Goal: Information Seeking & Learning: Understand process/instructions

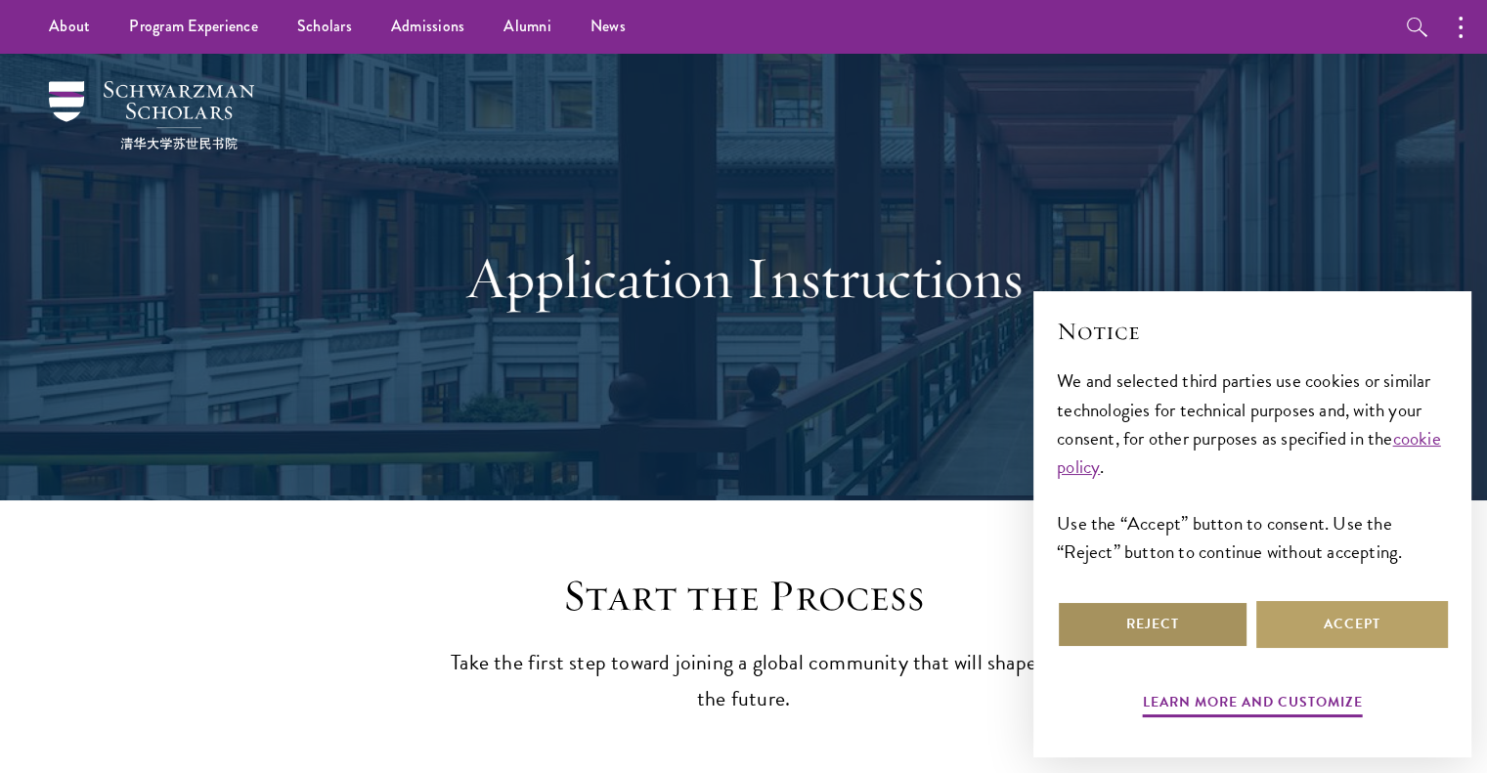
click at [1172, 644] on button "Reject" at bounding box center [1153, 624] width 192 height 47
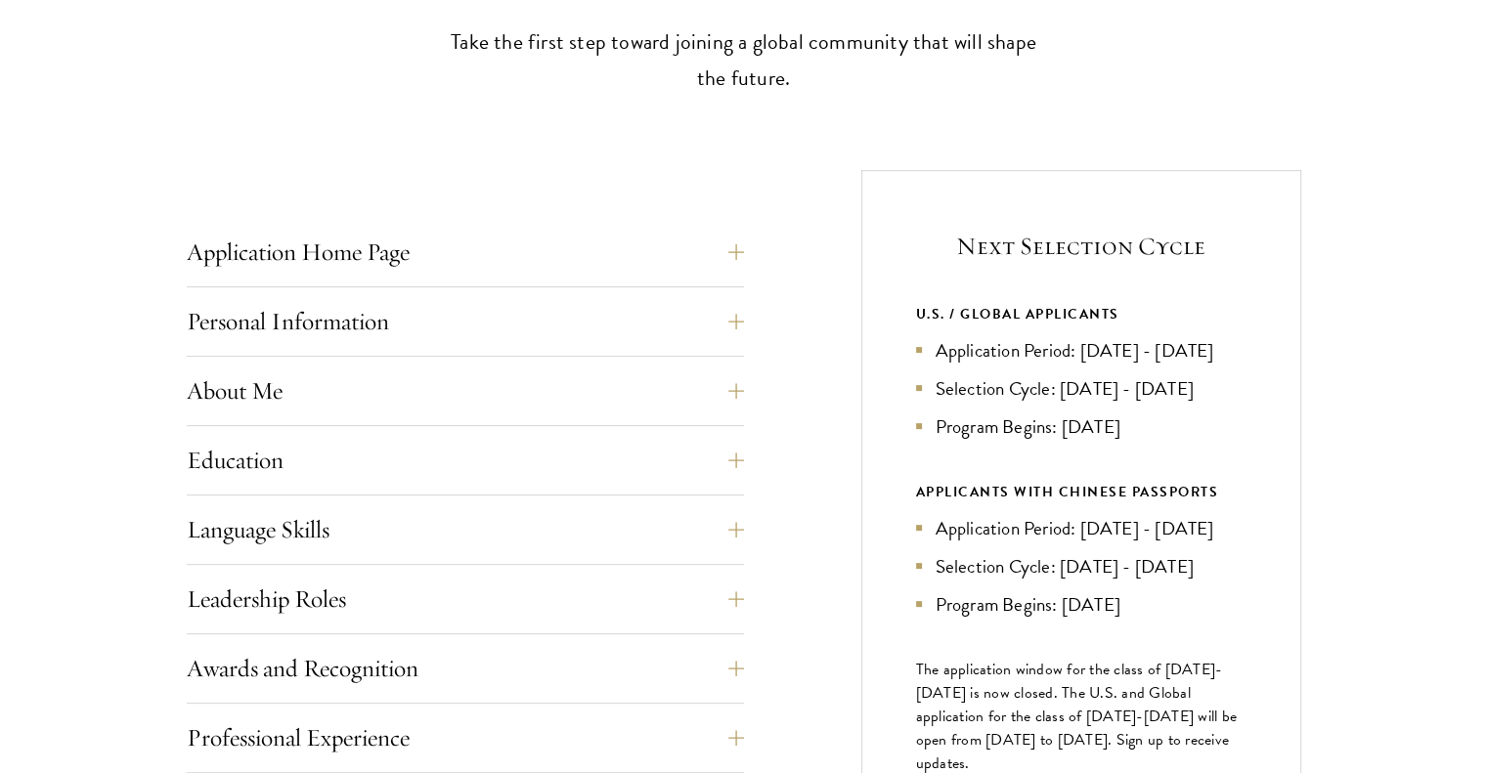
scroll to position [641, 0]
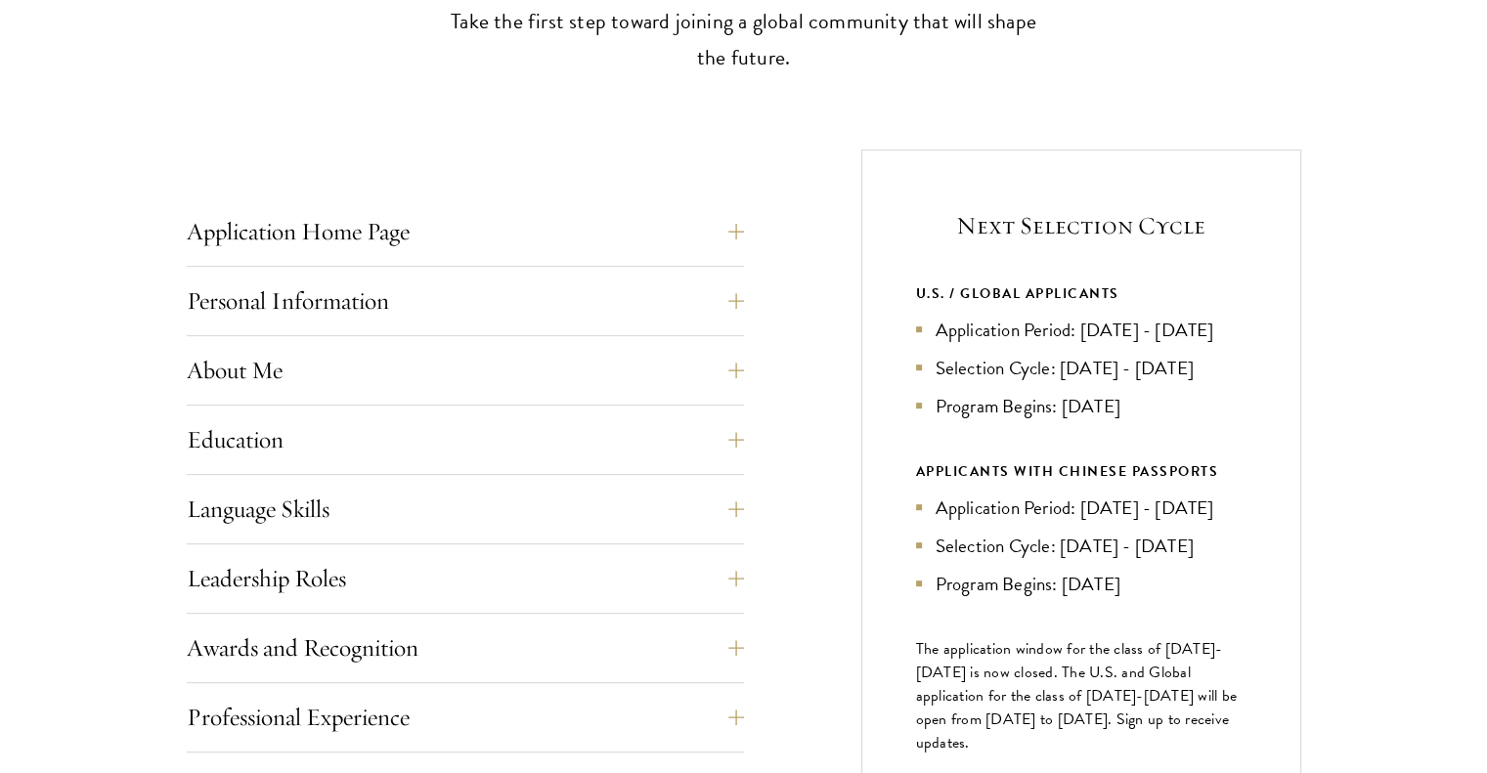
click at [1001, 560] on li "Selection Cycle: [DATE] - [DATE]" at bounding box center [1081, 546] width 330 height 28
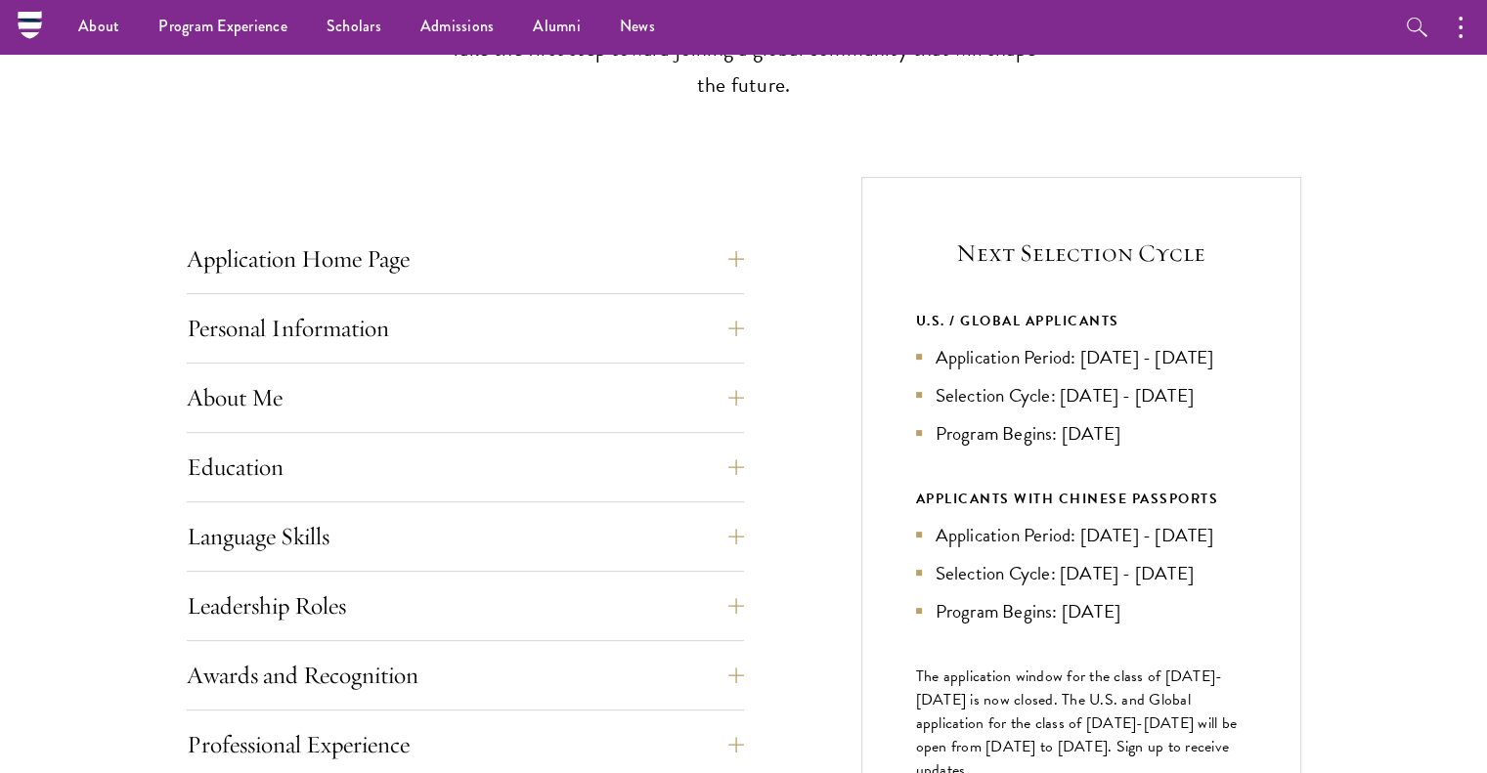
scroll to position [612, 0]
click at [744, 263] on button "Application Home Page" at bounding box center [479, 261] width 557 height 47
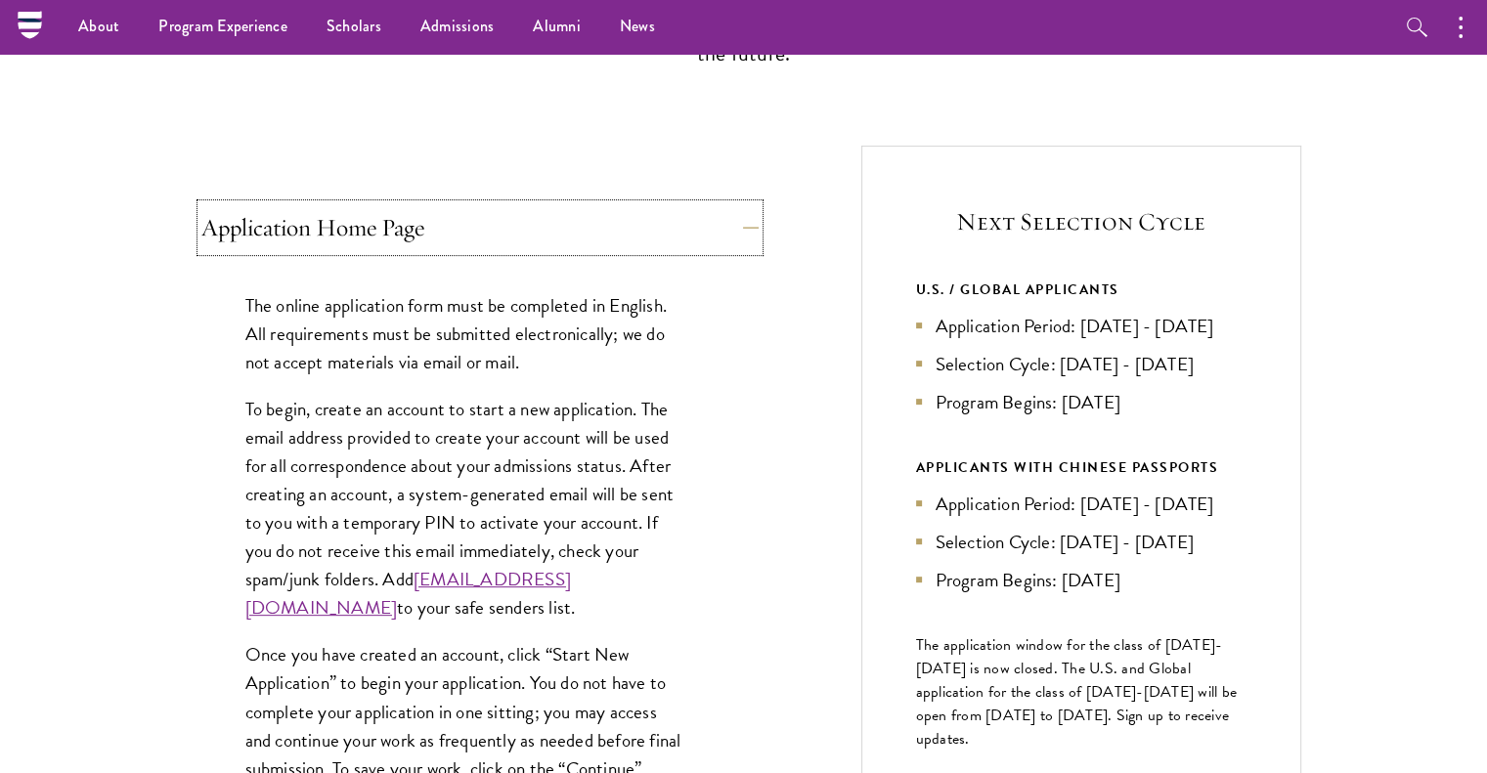
scroll to position [639, 0]
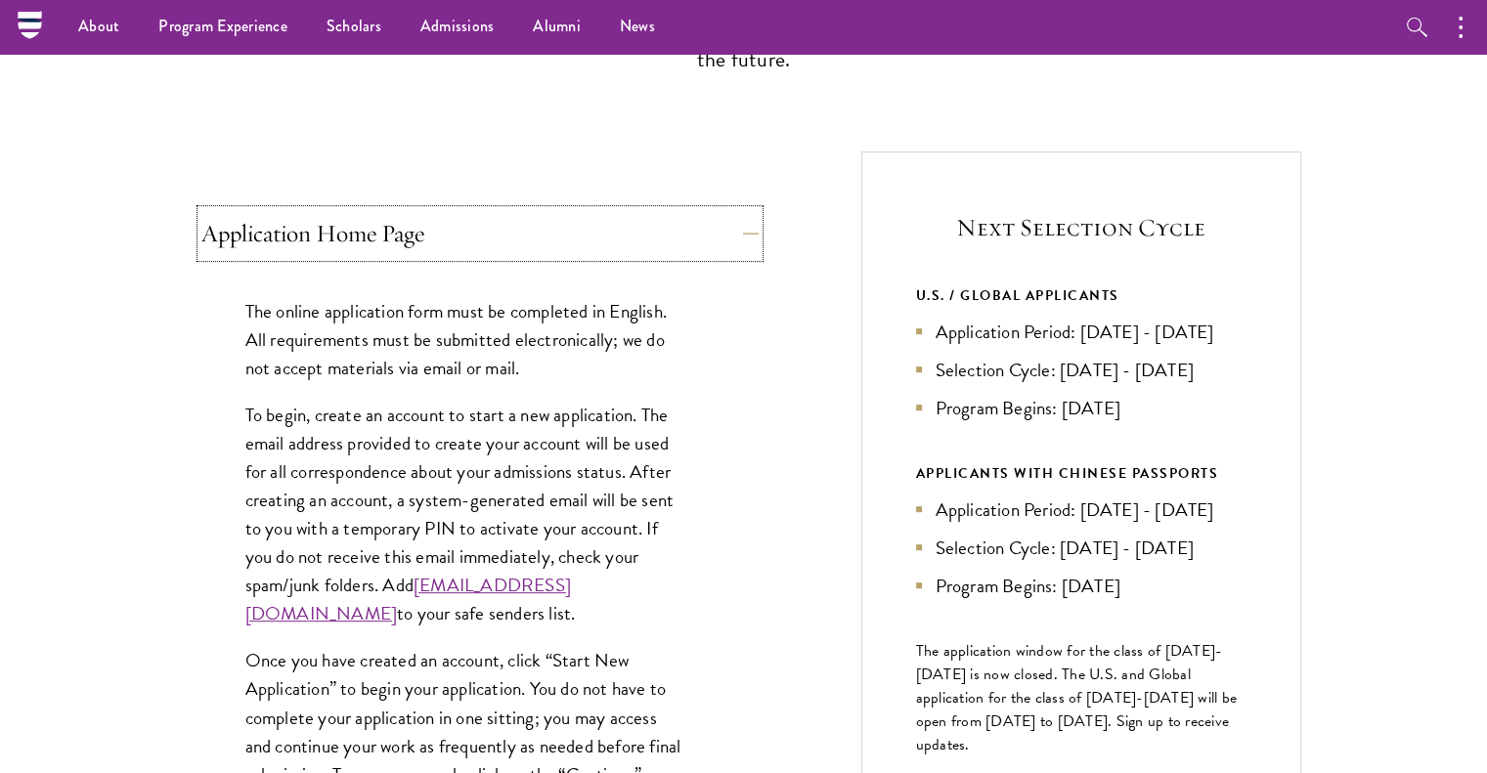
click at [713, 227] on button "Application Home Page" at bounding box center [479, 233] width 557 height 47
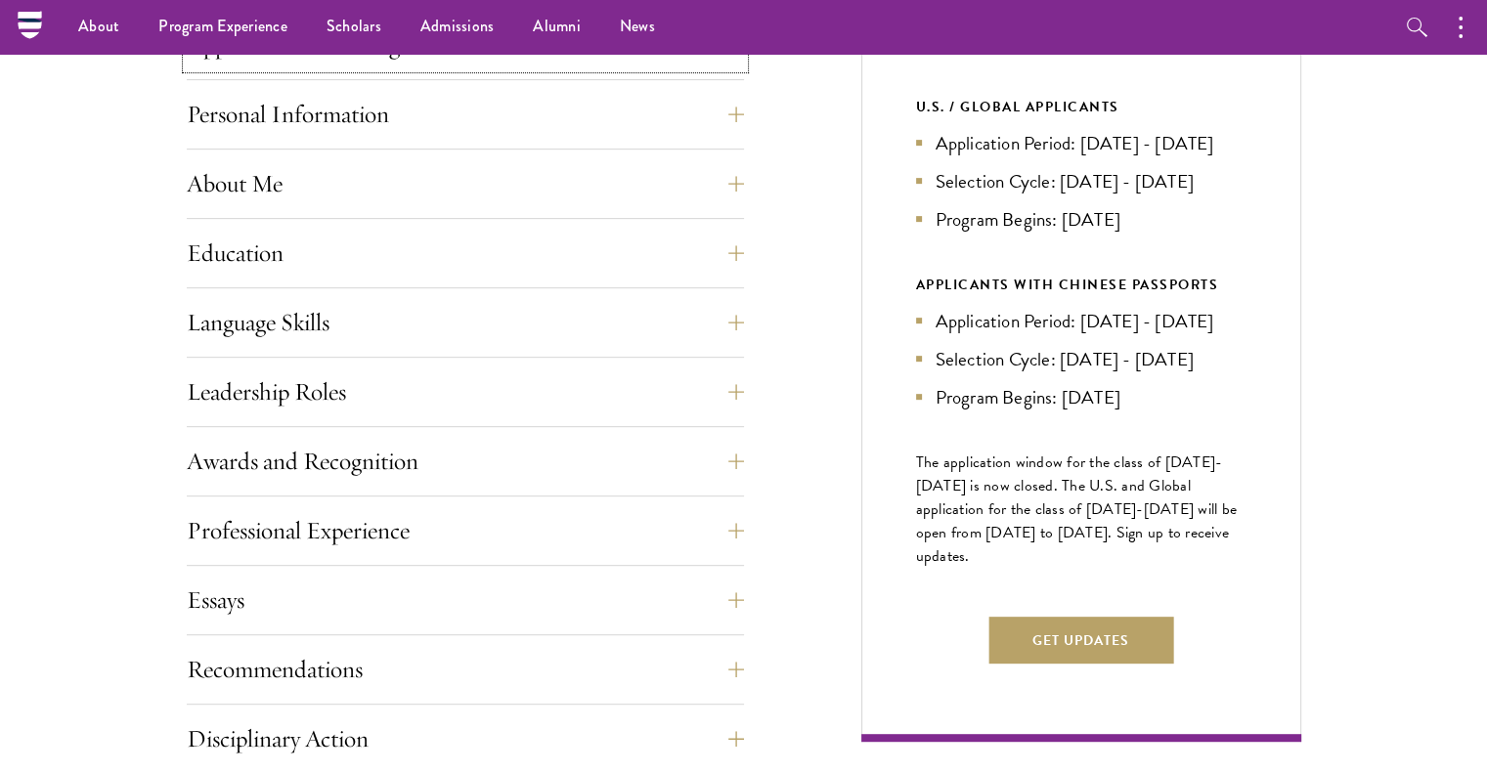
scroll to position [798, 0]
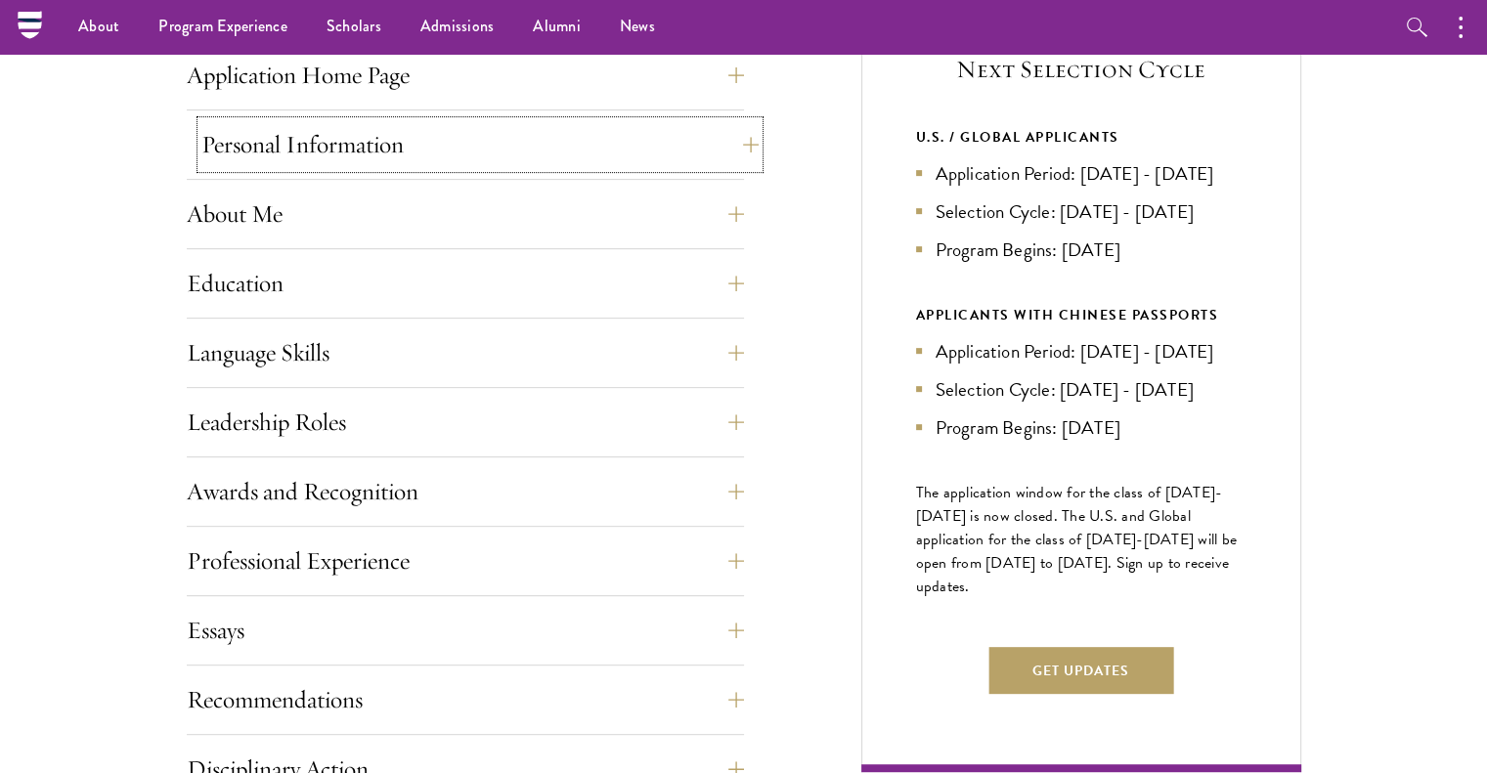
click at [731, 158] on button "Personal Information" at bounding box center [479, 144] width 557 height 47
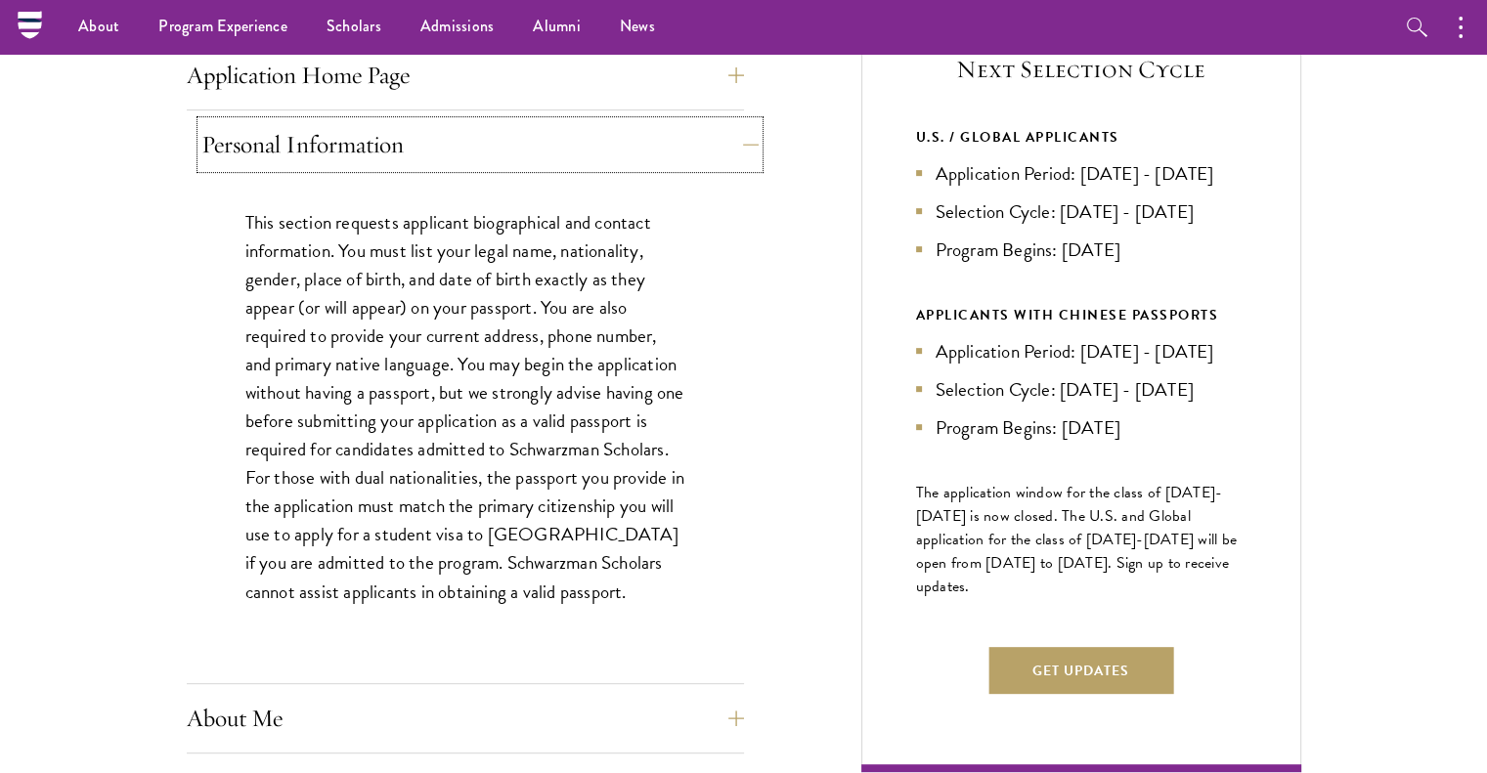
click at [731, 158] on button "Personal Information" at bounding box center [479, 144] width 557 height 47
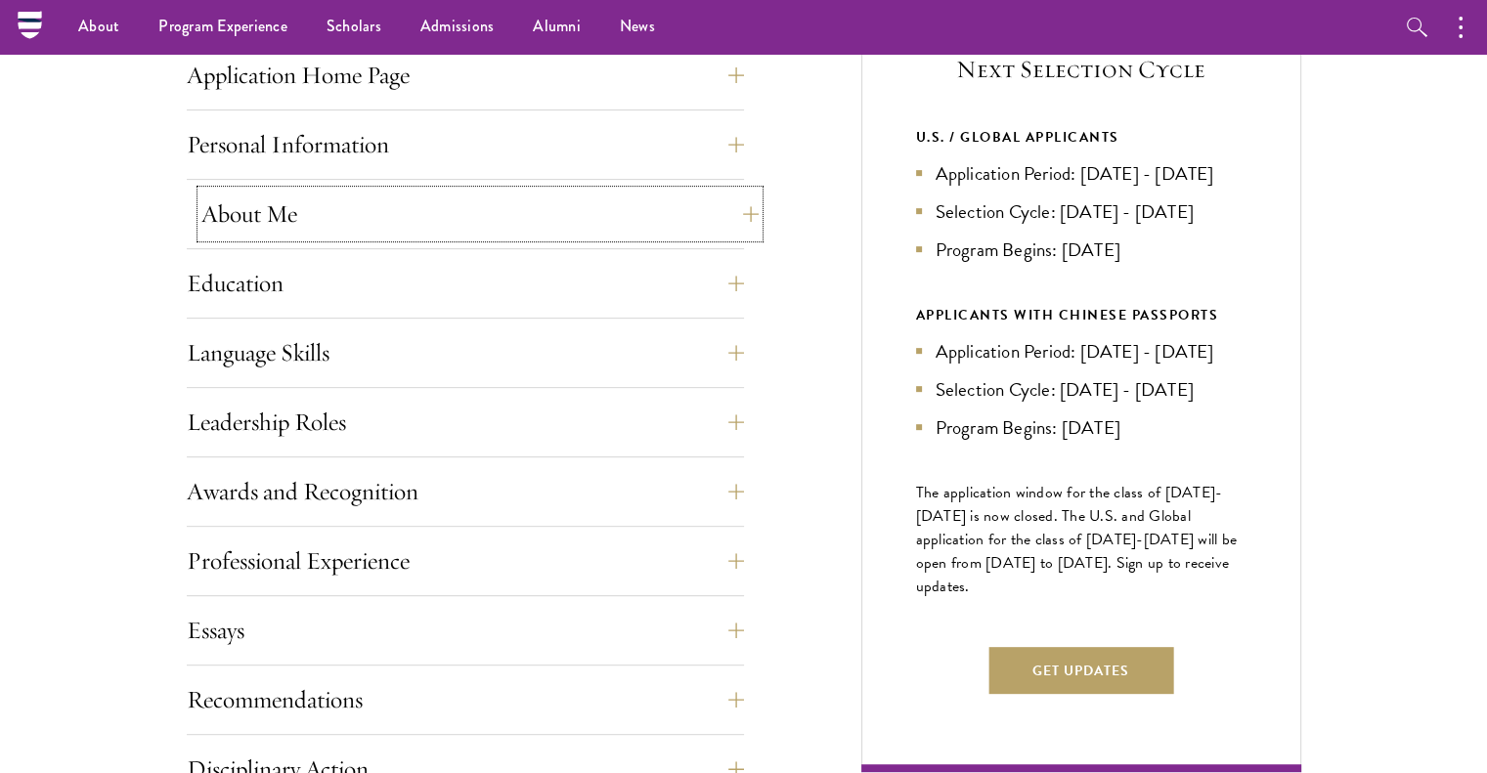
click at [719, 229] on button "About Me" at bounding box center [479, 214] width 557 height 47
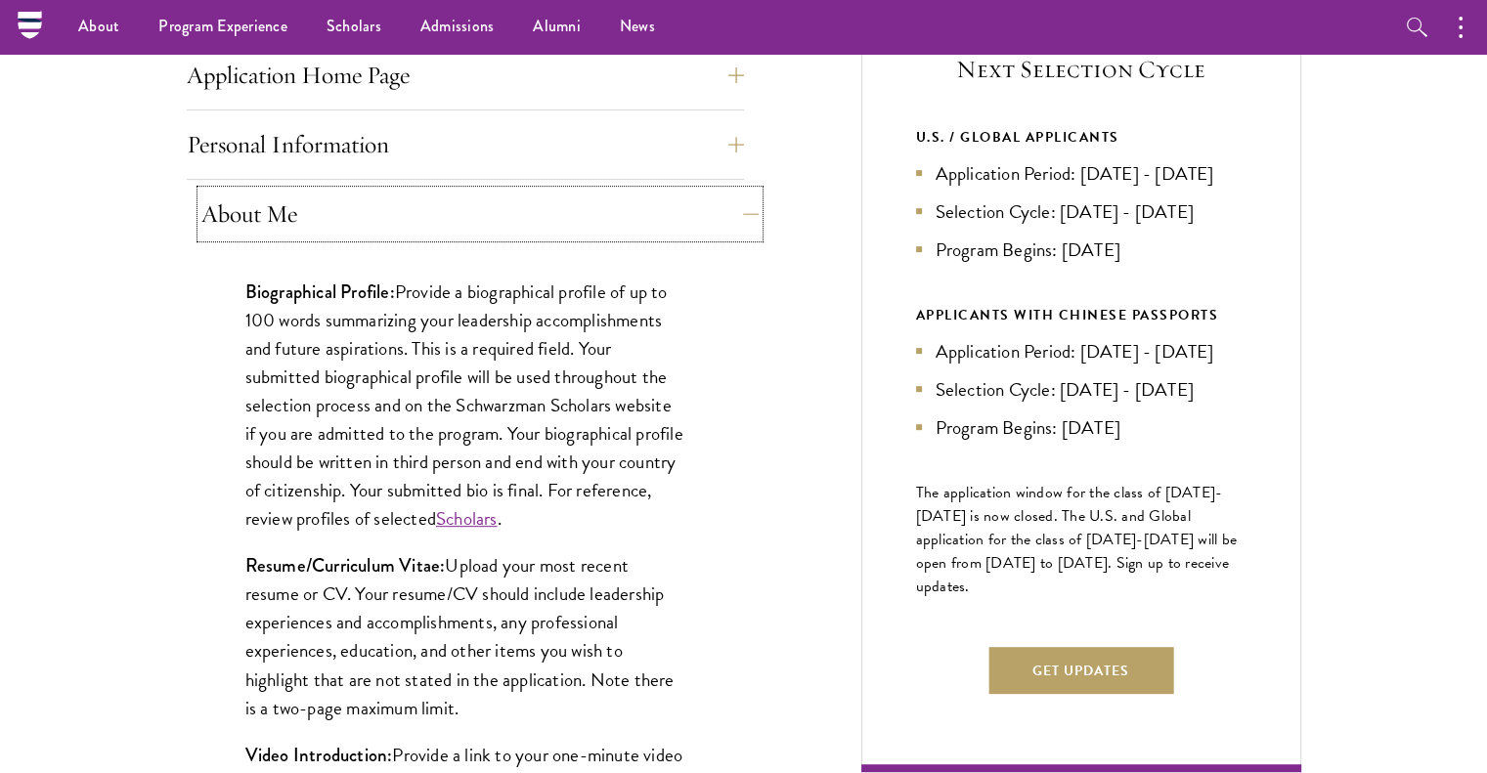
click at [719, 229] on button "About Me" at bounding box center [479, 214] width 557 height 47
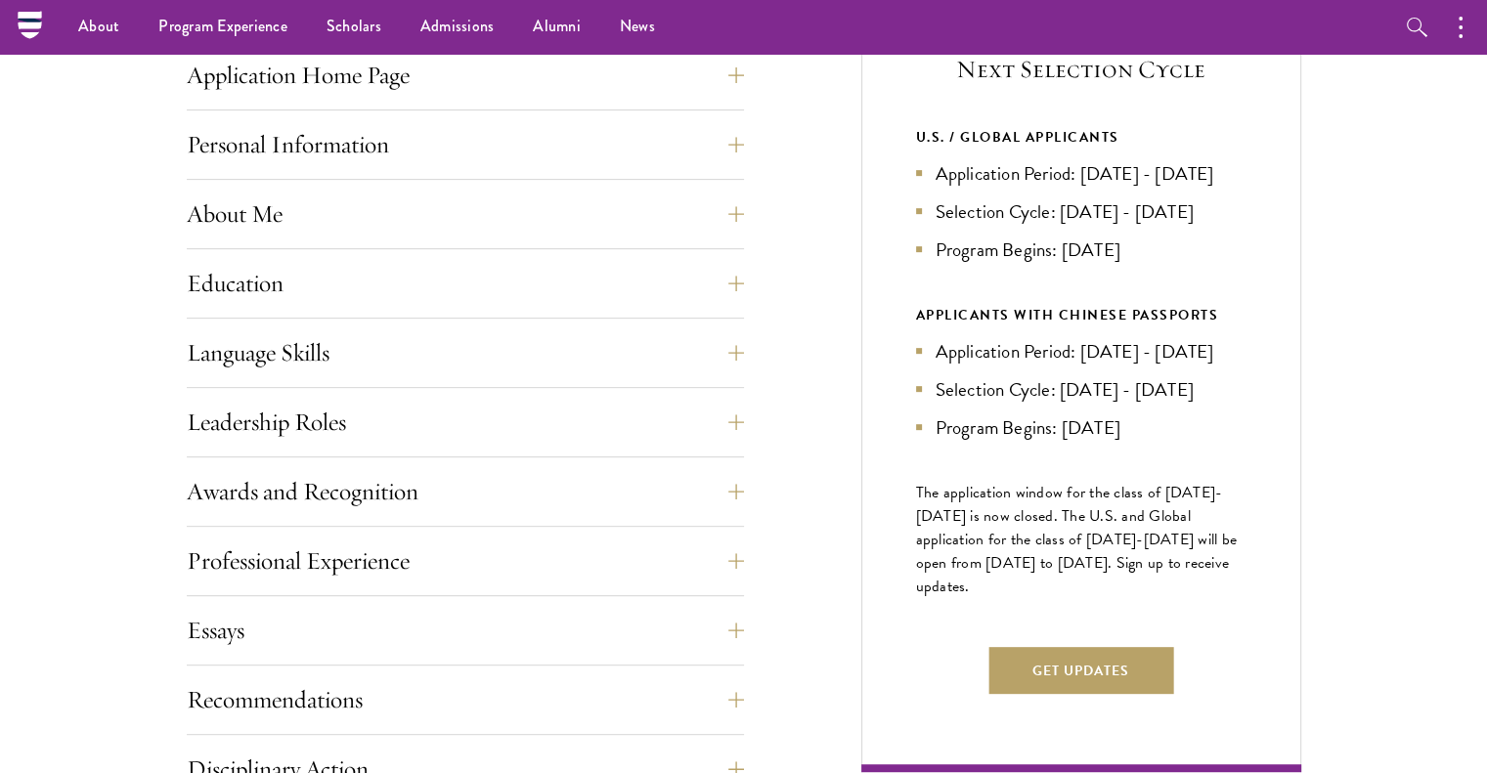
click at [701, 318] on div "Application Home Page The online application form must be completed in English.…" at bounding box center [465, 602] width 557 height 1100
click at [732, 230] on button "About Me" at bounding box center [479, 214] width 557 height 47
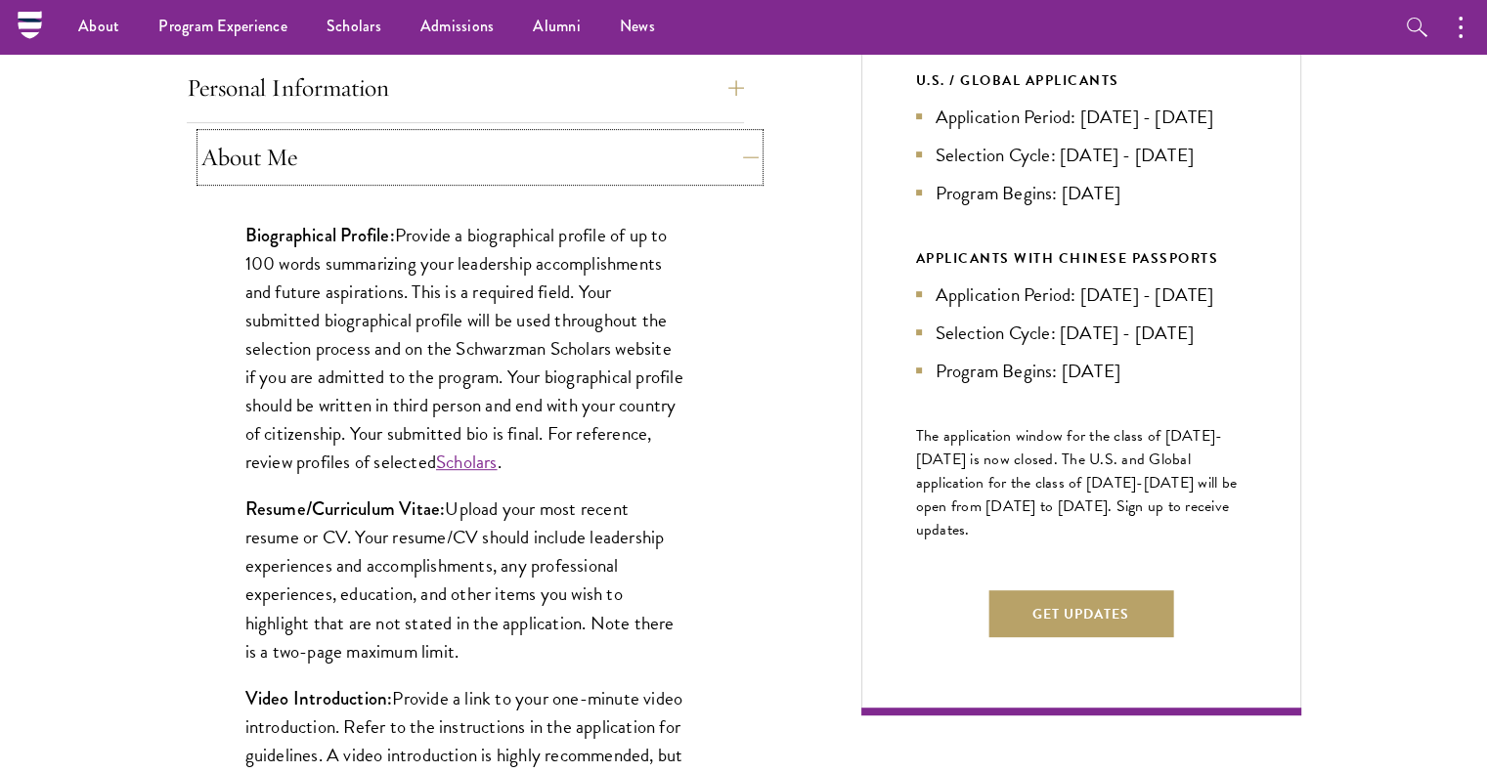
scroll to position [851, 0]
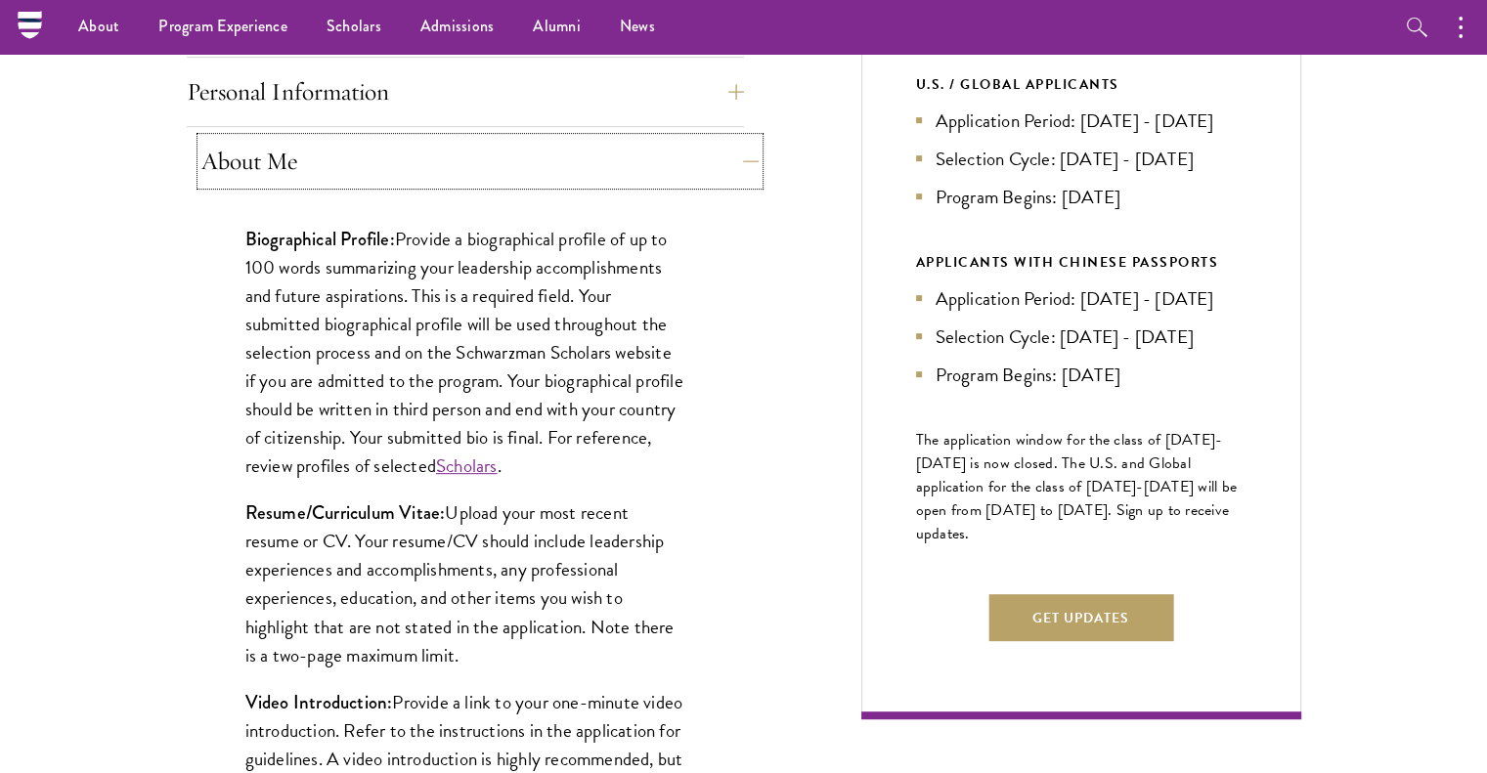
click at [720, 178] on button "About Me" at bounding box center [479, 161] width 557 height 47
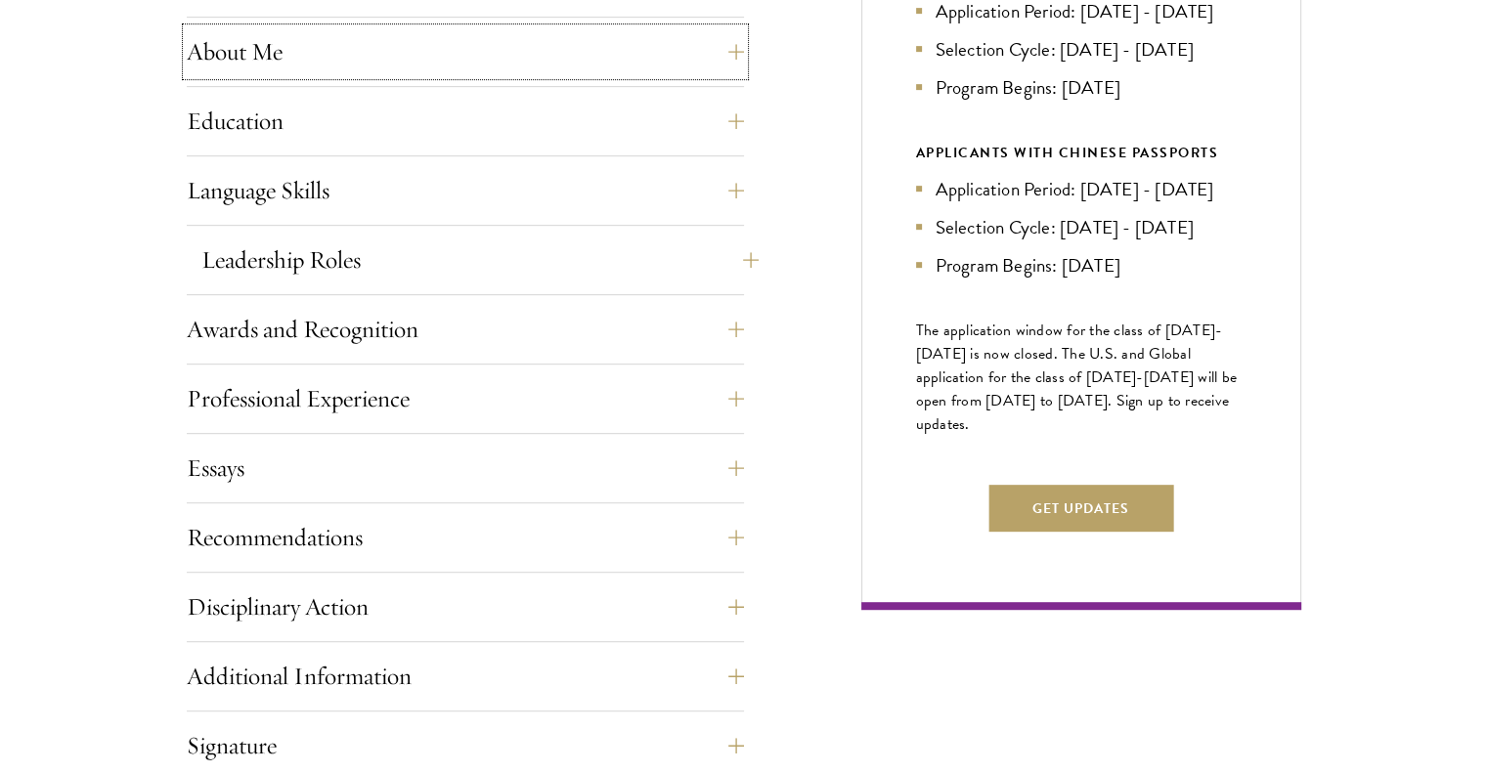
scroll to position [962, 0]
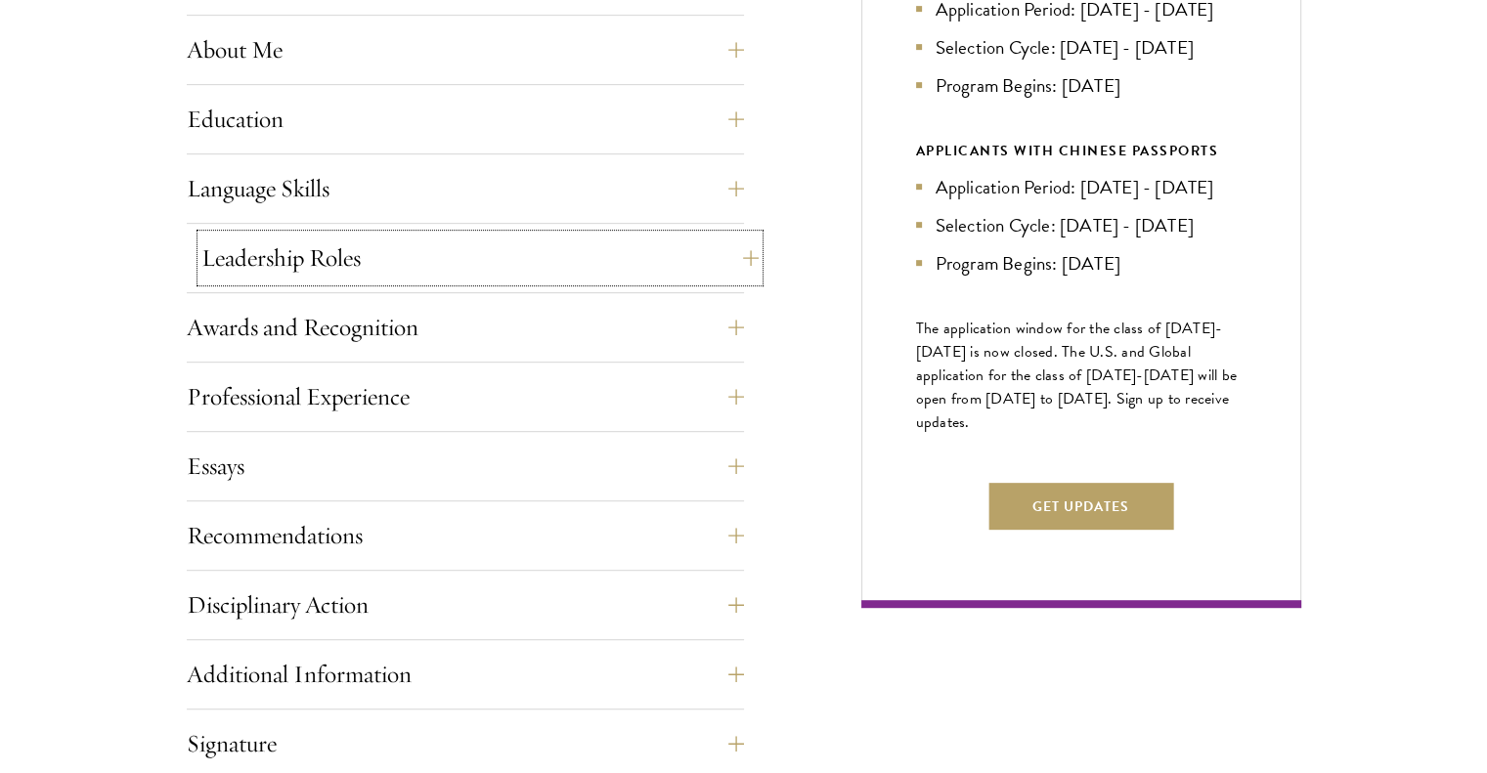
click at [707, 273] on button "Leadership Roles" at bounding box center [479, 258] width 557 height 47
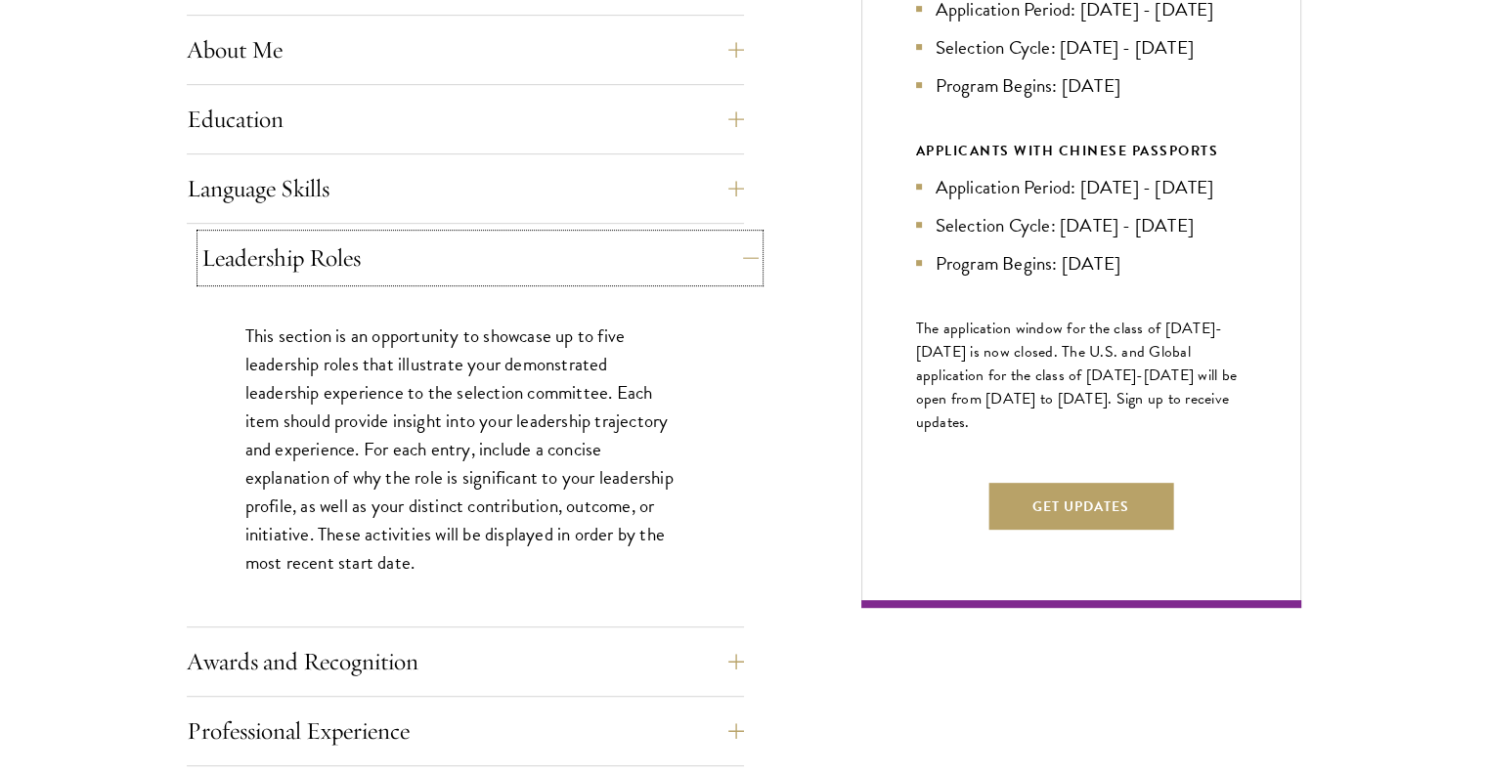
click at [707, 273] on button "Leadership Roles" at bounding box center [479, 258] width 557 height 47
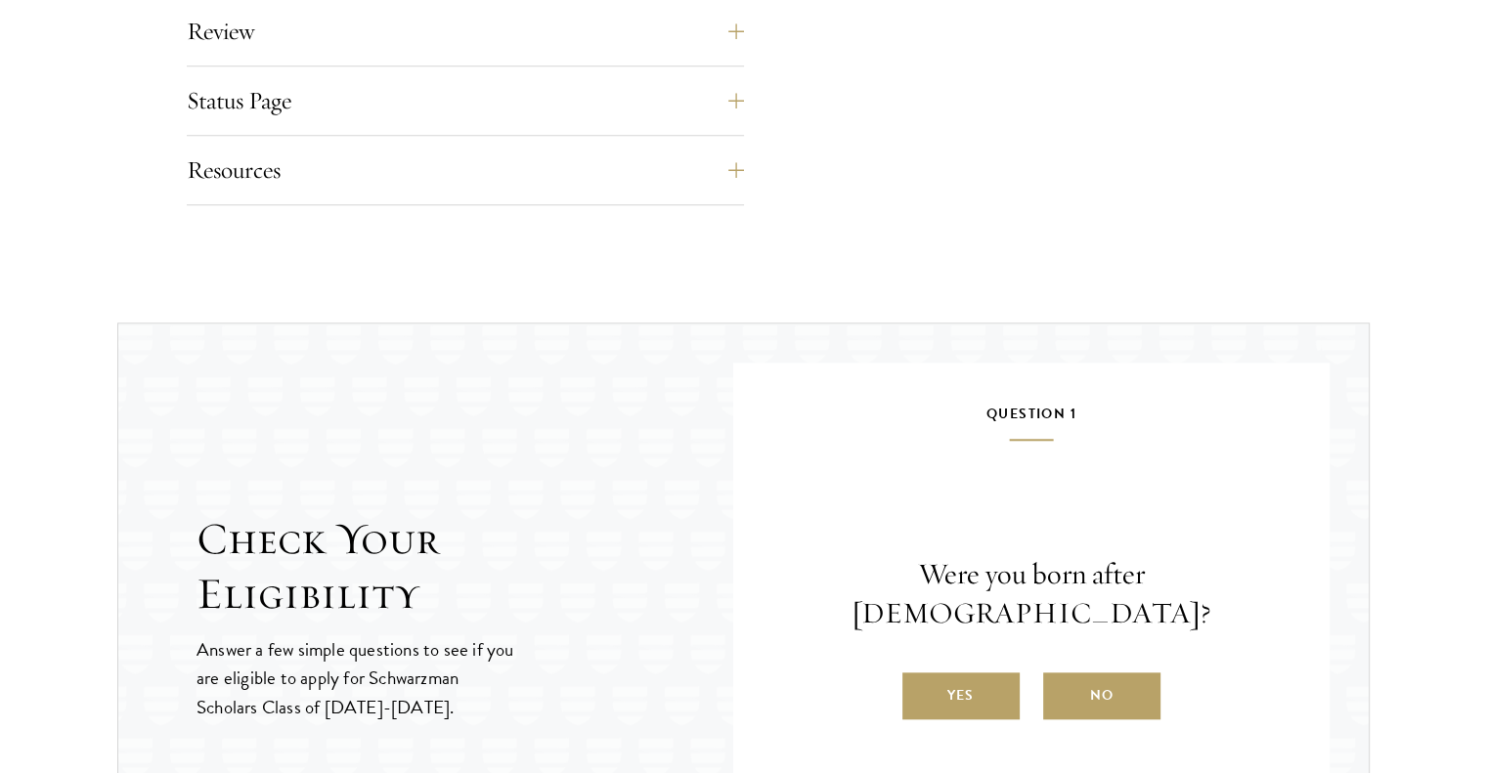
scroll to position [2065, 0]
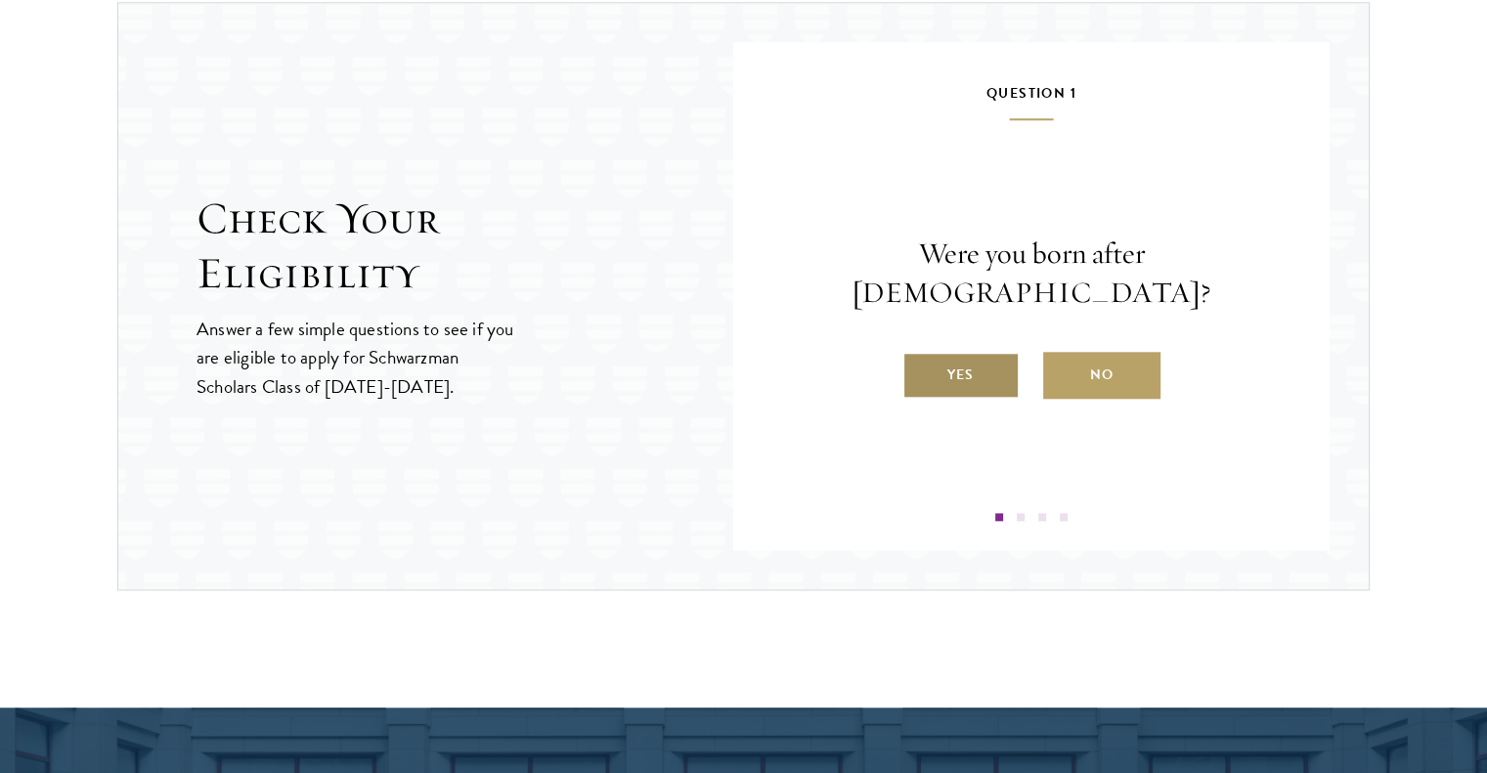
click at [996, 363] on label "Yes" at bounding box center [960, 375] width 117 height 47
click at [920, 363] on input "Yes" at bounding box center [911, 363] width 18 height 18
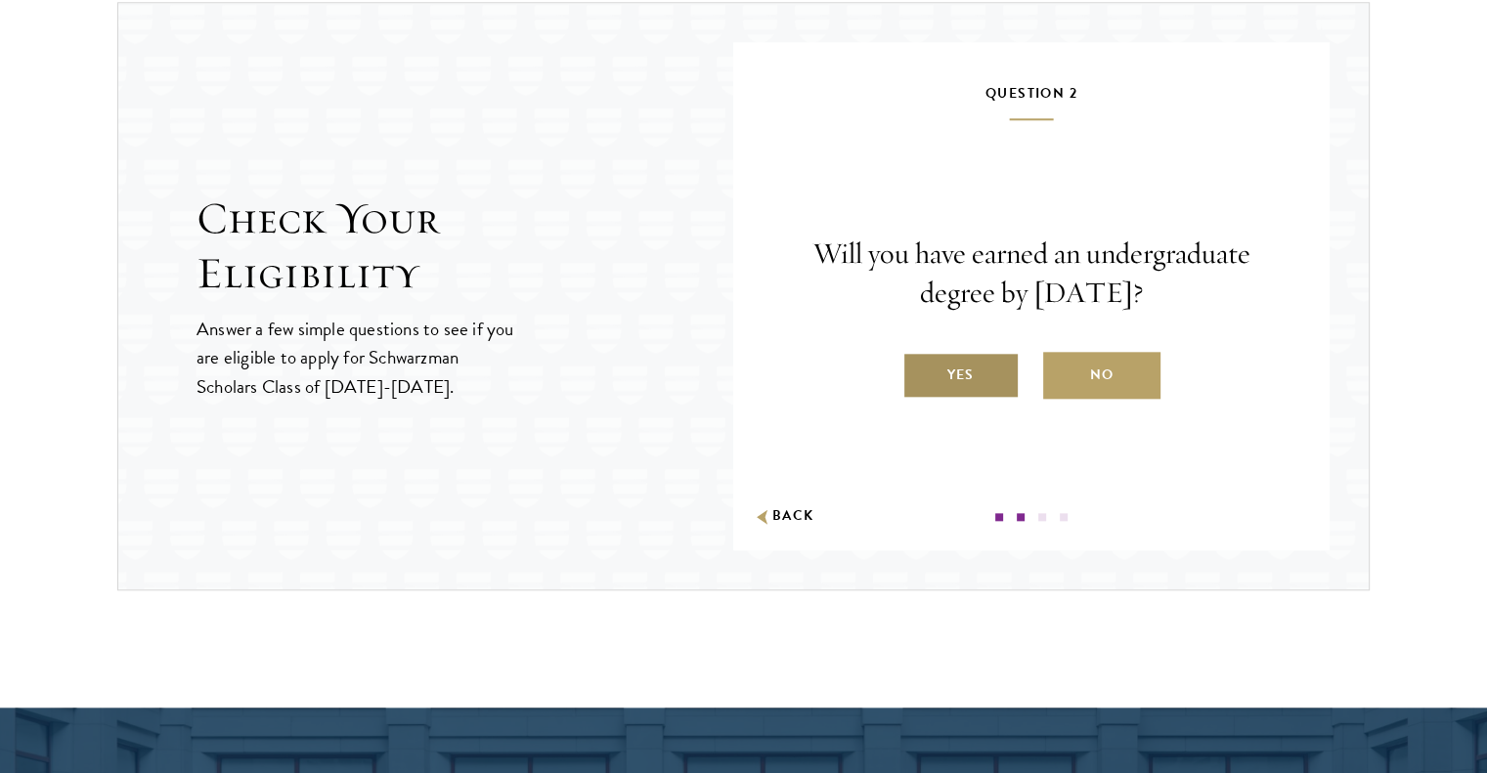
click at [984, 378] on label "Yes" at bounding box center [960, 375] width 117 height 47
click at [920, 371] on input "Yes" at bounding box center [911, 363] width 18 height 18
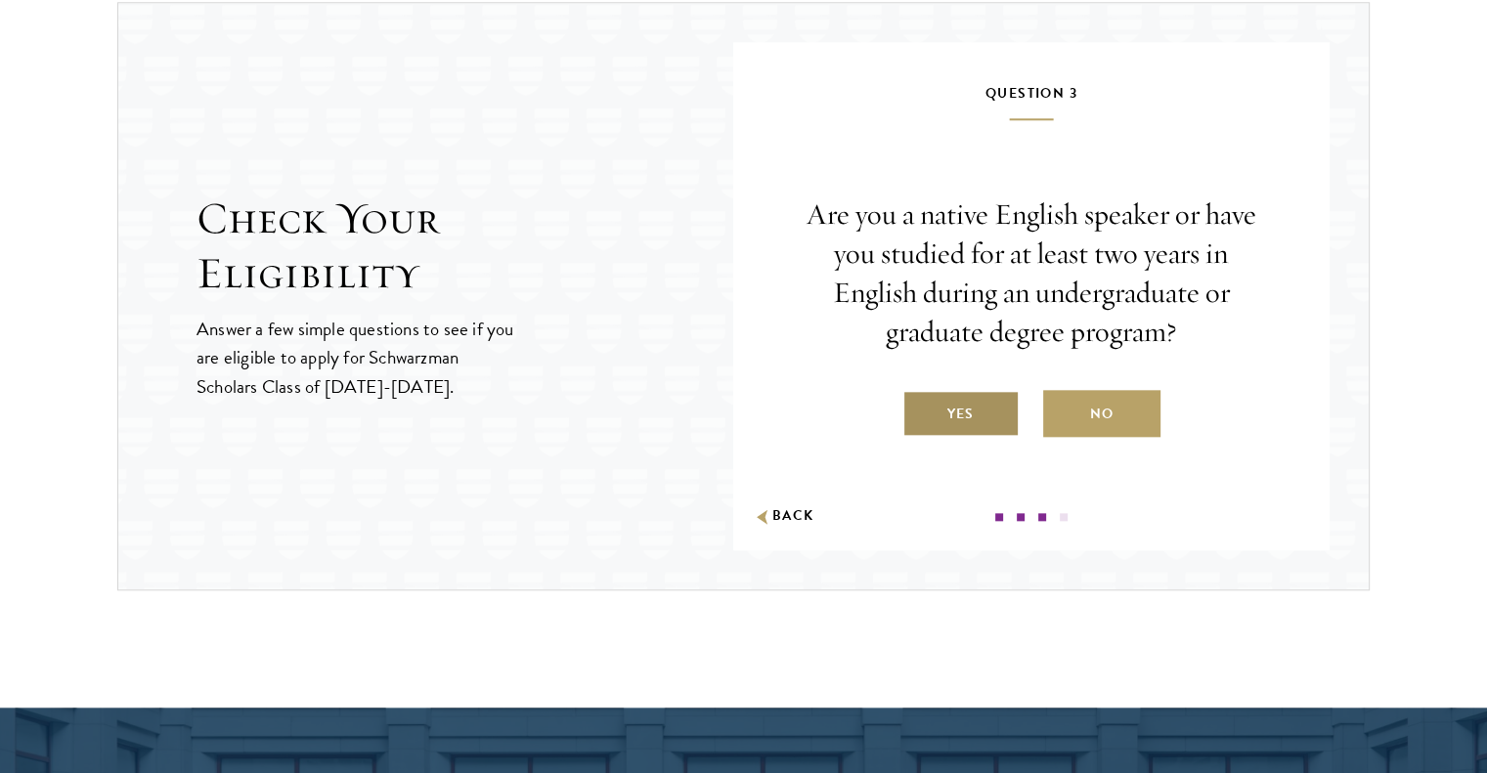
click at [970, 409] on label "Yes" at bounding box center [960, 413] width 117 height 47
click at [920, 409] on input "Yes" at bounding box center [911, 402] width 18 height 18
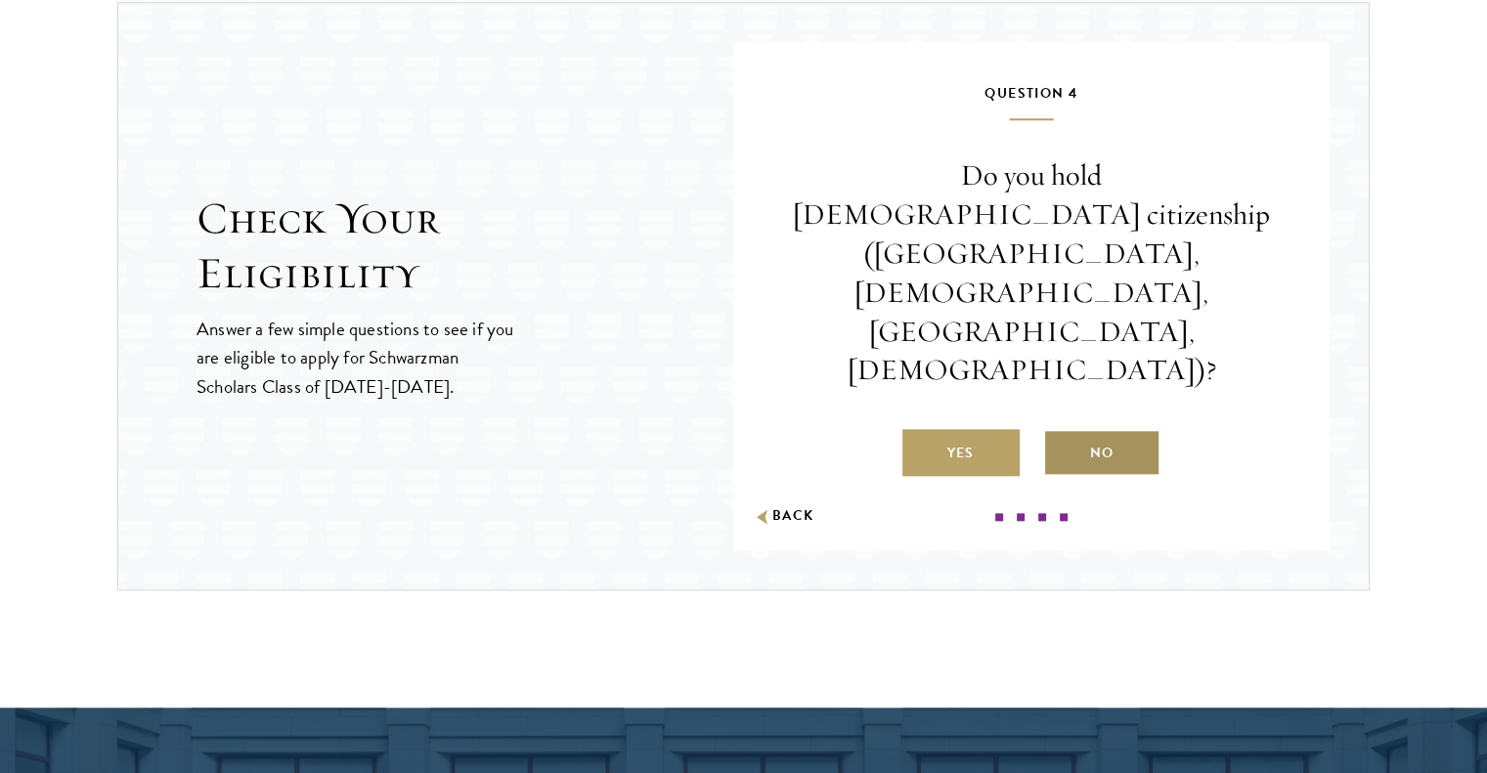
click at [1068, 429] on label "No" at bounding box center [1101, 452] width 117 height 47
click at [1061, 432] on input "No" at bounding box center [1052, 441] width 18 height 18
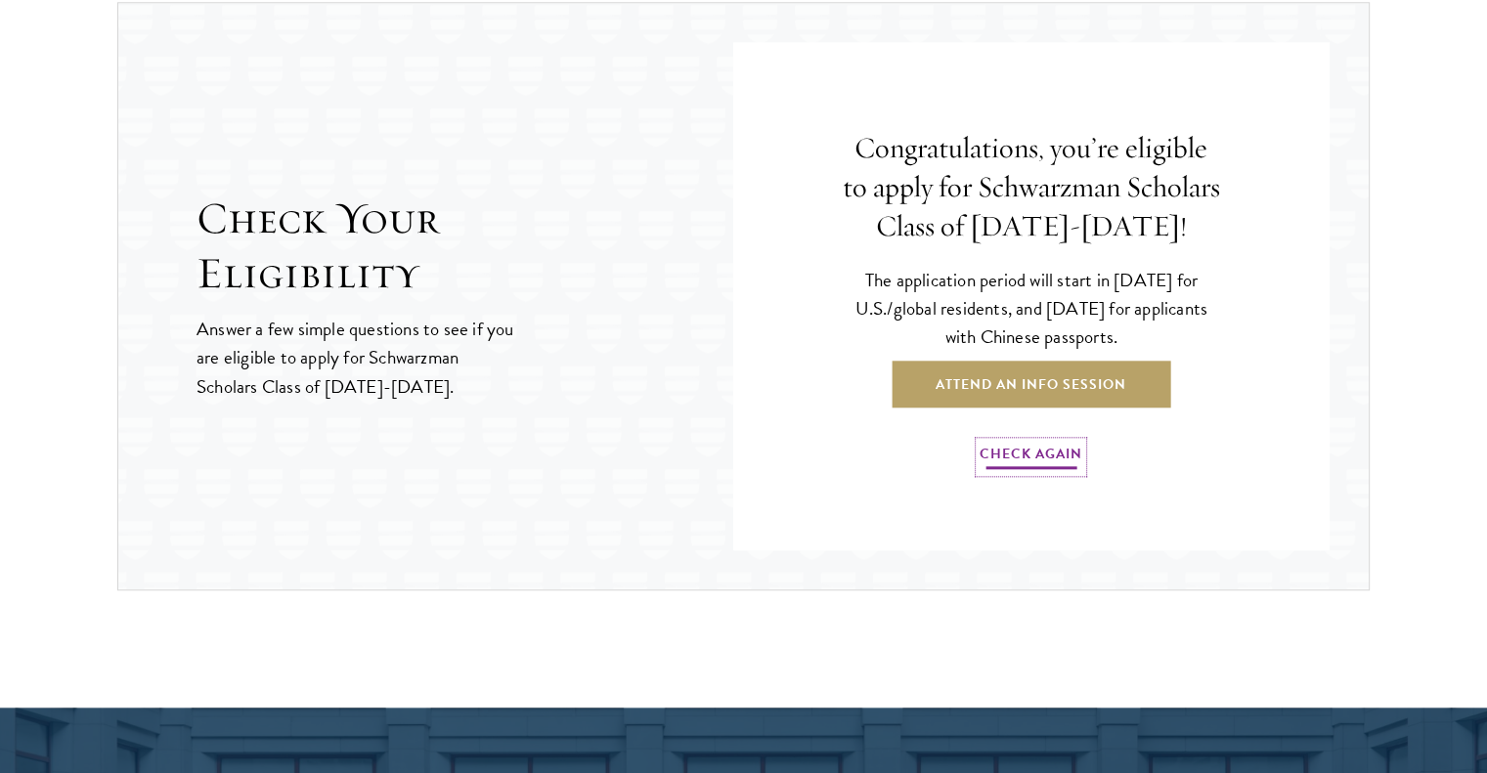
click at [1048, 450] on link "Check Again" at bounding box center [1031, 457] width 103 height 30
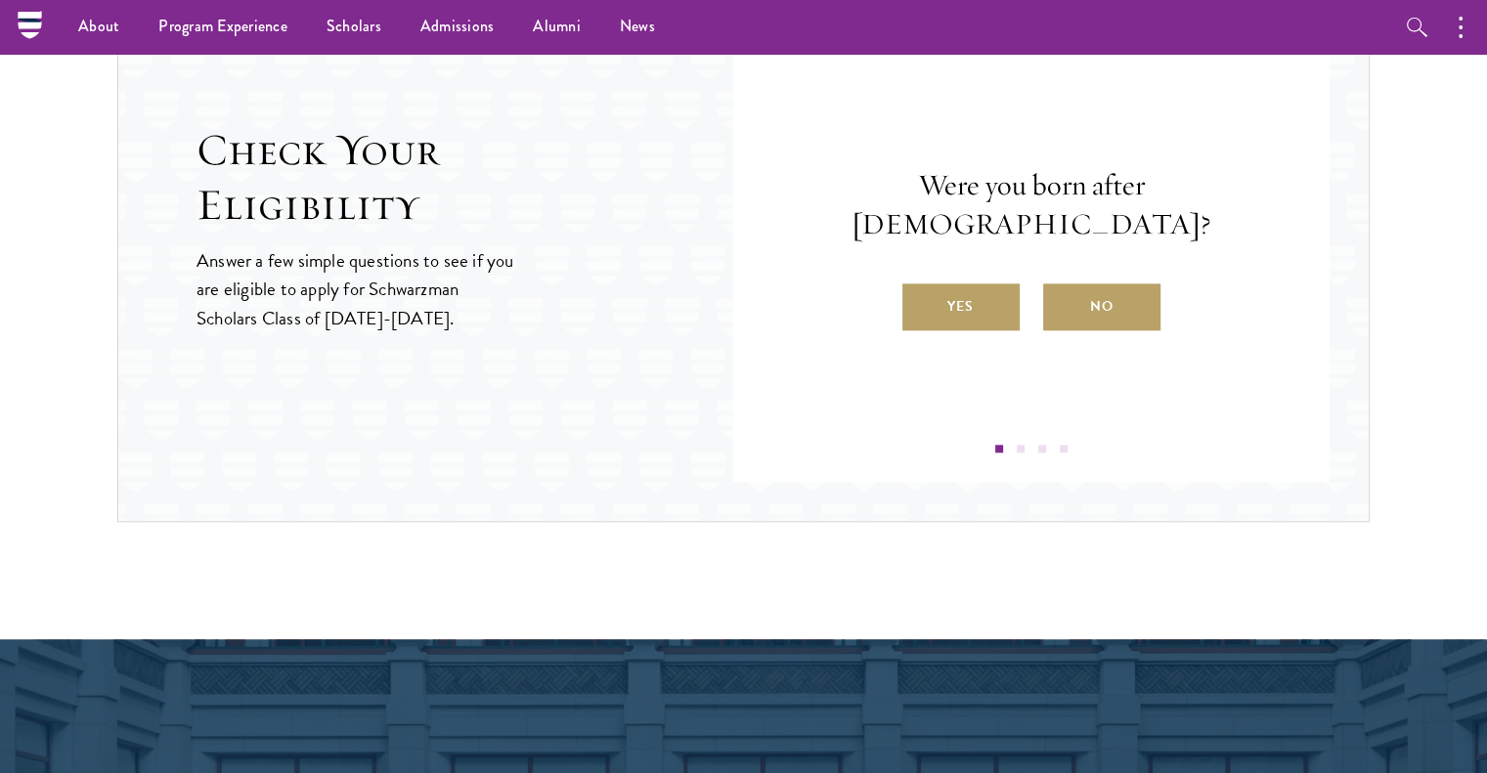
scroll to position [2078, 0]
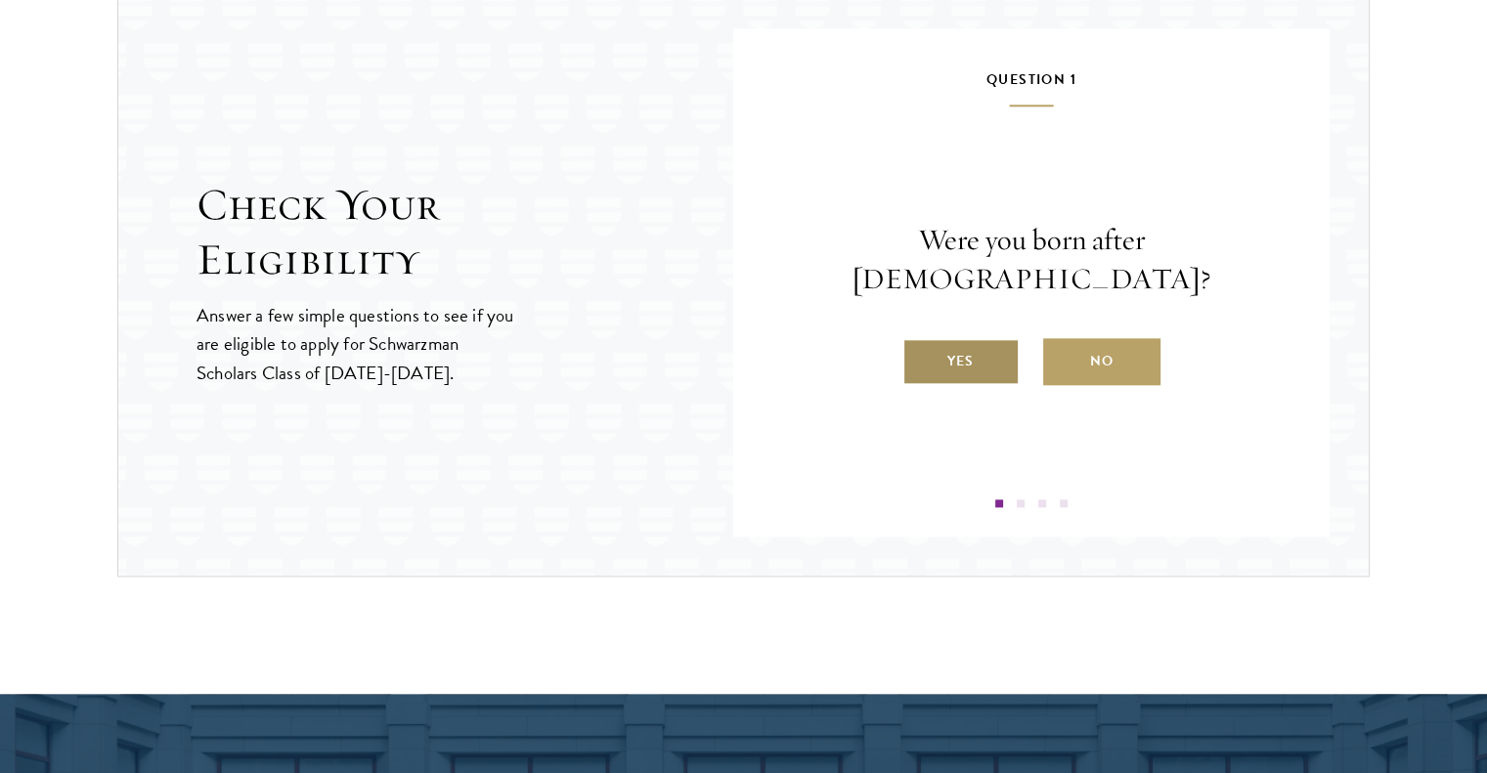
click at [970, 342] on label "Yes" at bounding box center [960, 361] width 117 height 47
click at [920, 342] on input "Yes" at bounding box center [911, 349] width 18 height 18
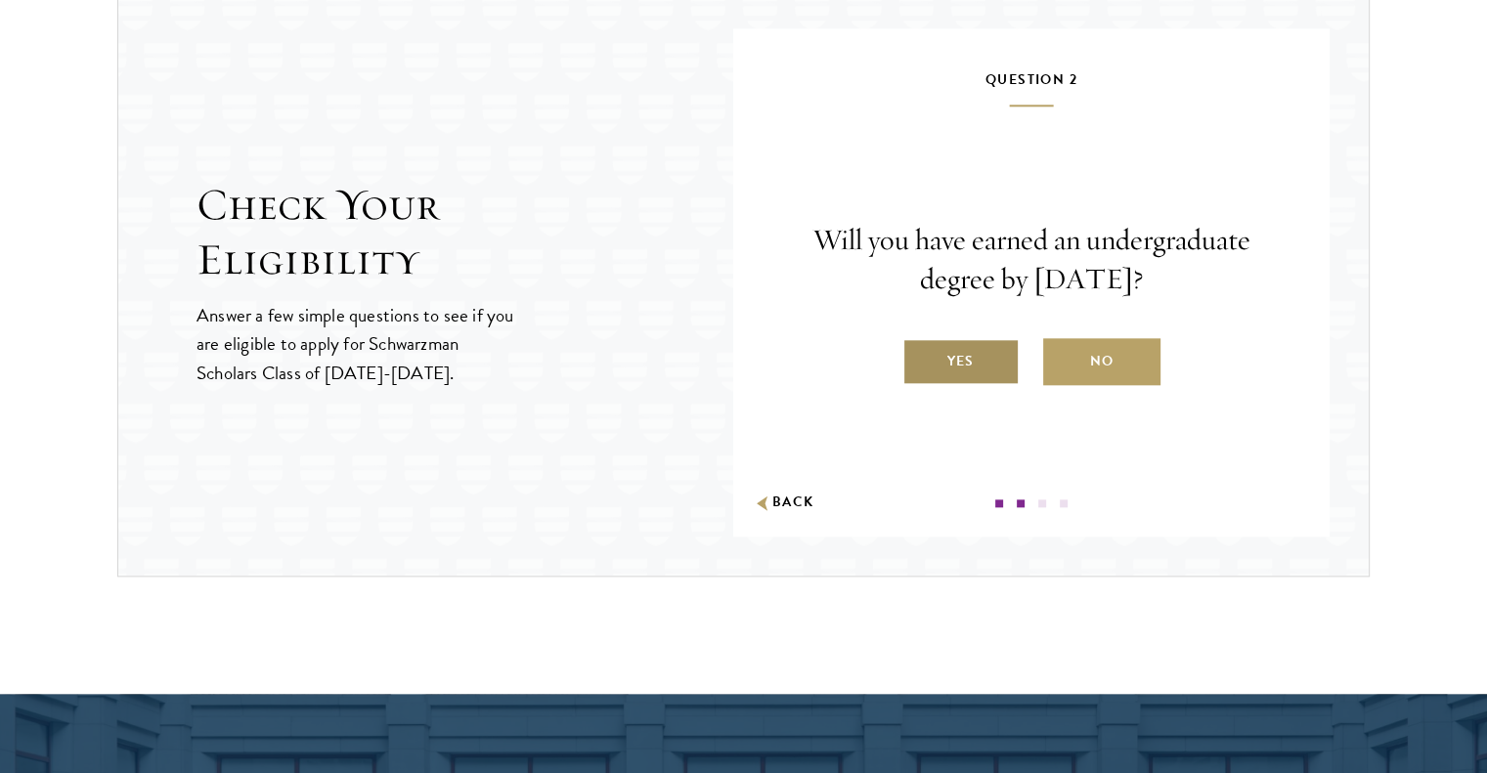
click at [958, 356] on label "Yes" at bounding box center [960, 361] width 117 height 47
click at [920, 356] on input "Yes" at bounding box center [911, 349] width 18 height 18
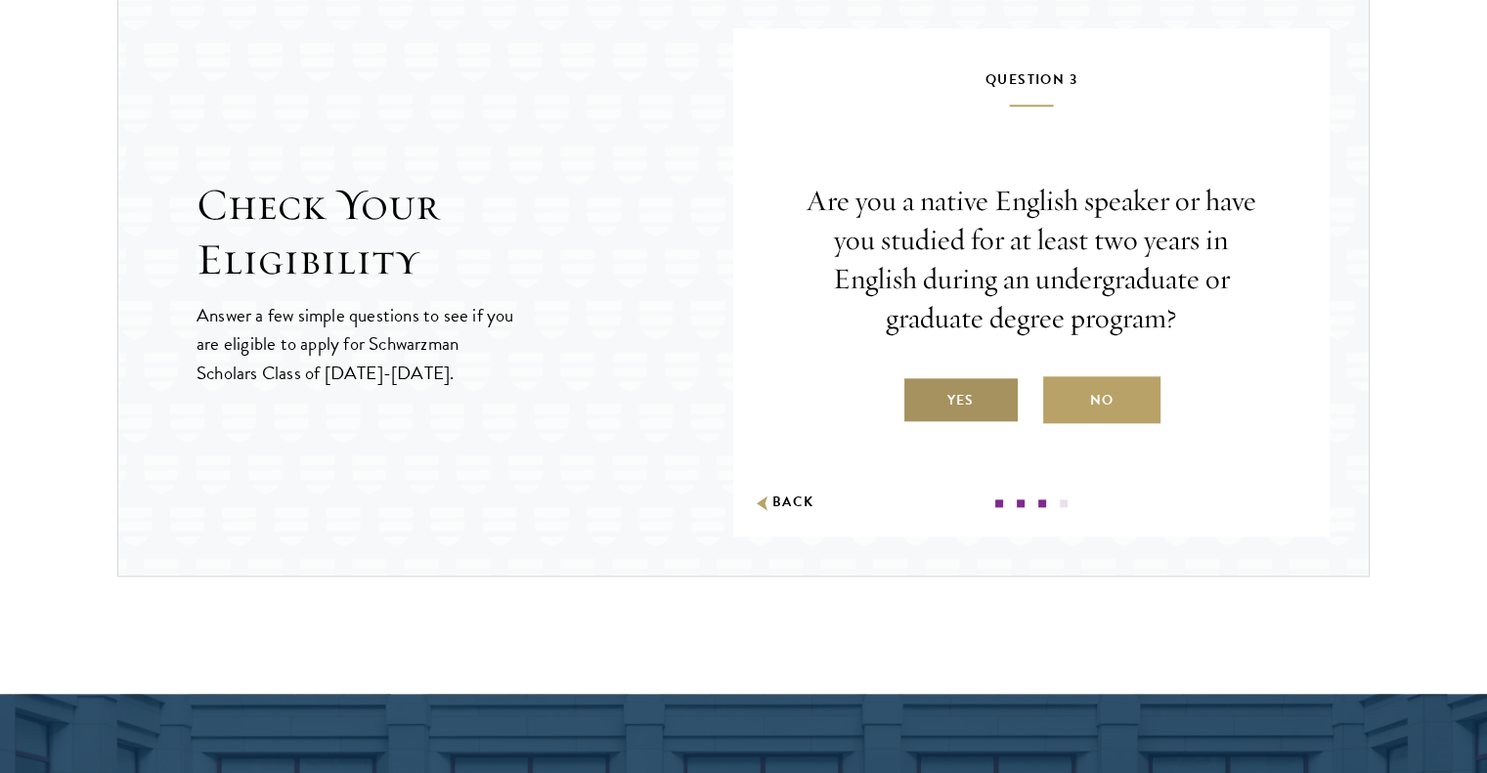
click at [954, 395] on label "Yes" at bounding box center [960, 399] width 117 height 47
click at [920, 395] on input "Yes" at bounding box center [911, 388] width 18 height 18
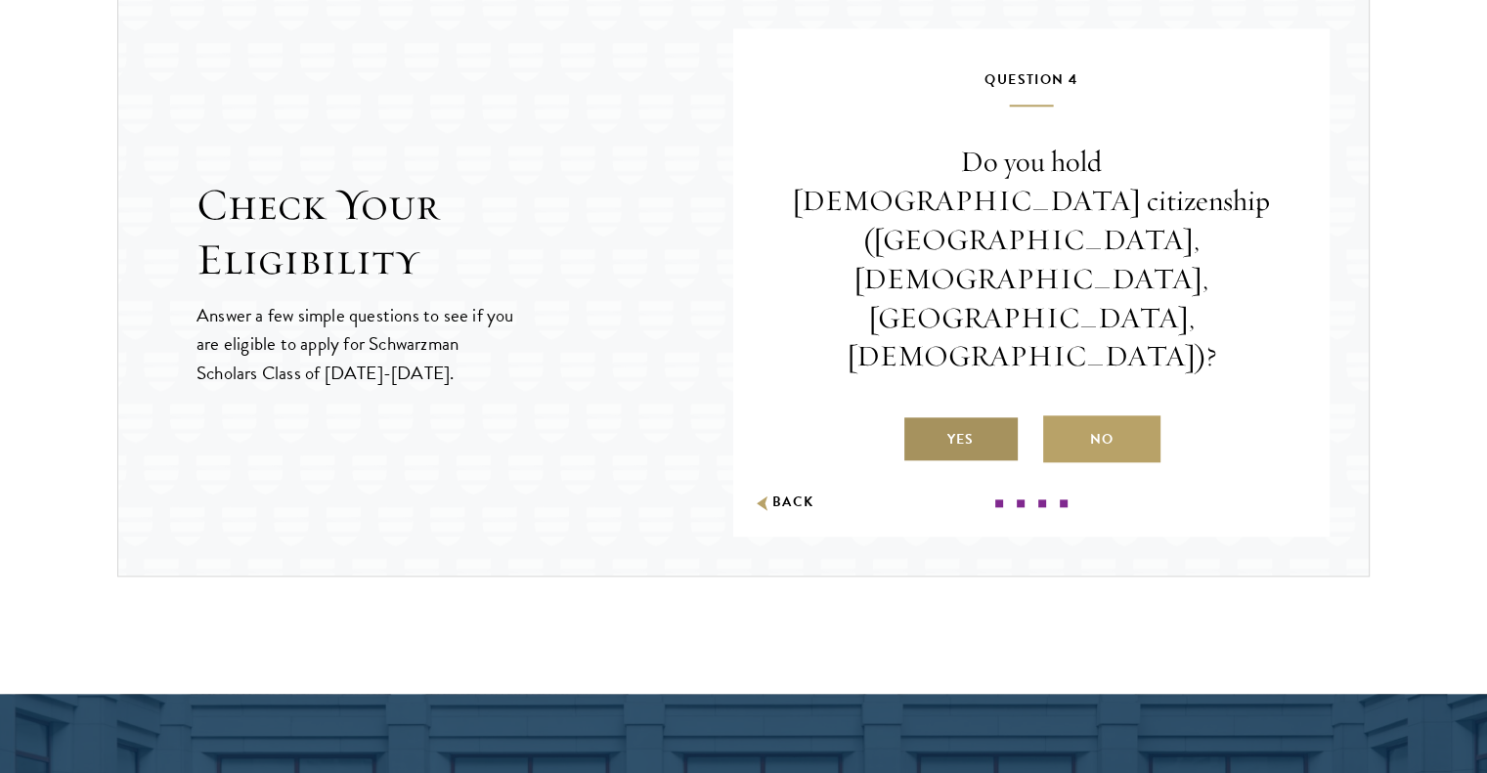
click at [982, 415] on label "Yes" at bounding box center [960, 438] width 117 height 47
click at [920, 418] on input "Yes" at bounding box center [911, 427] width 18 height 18
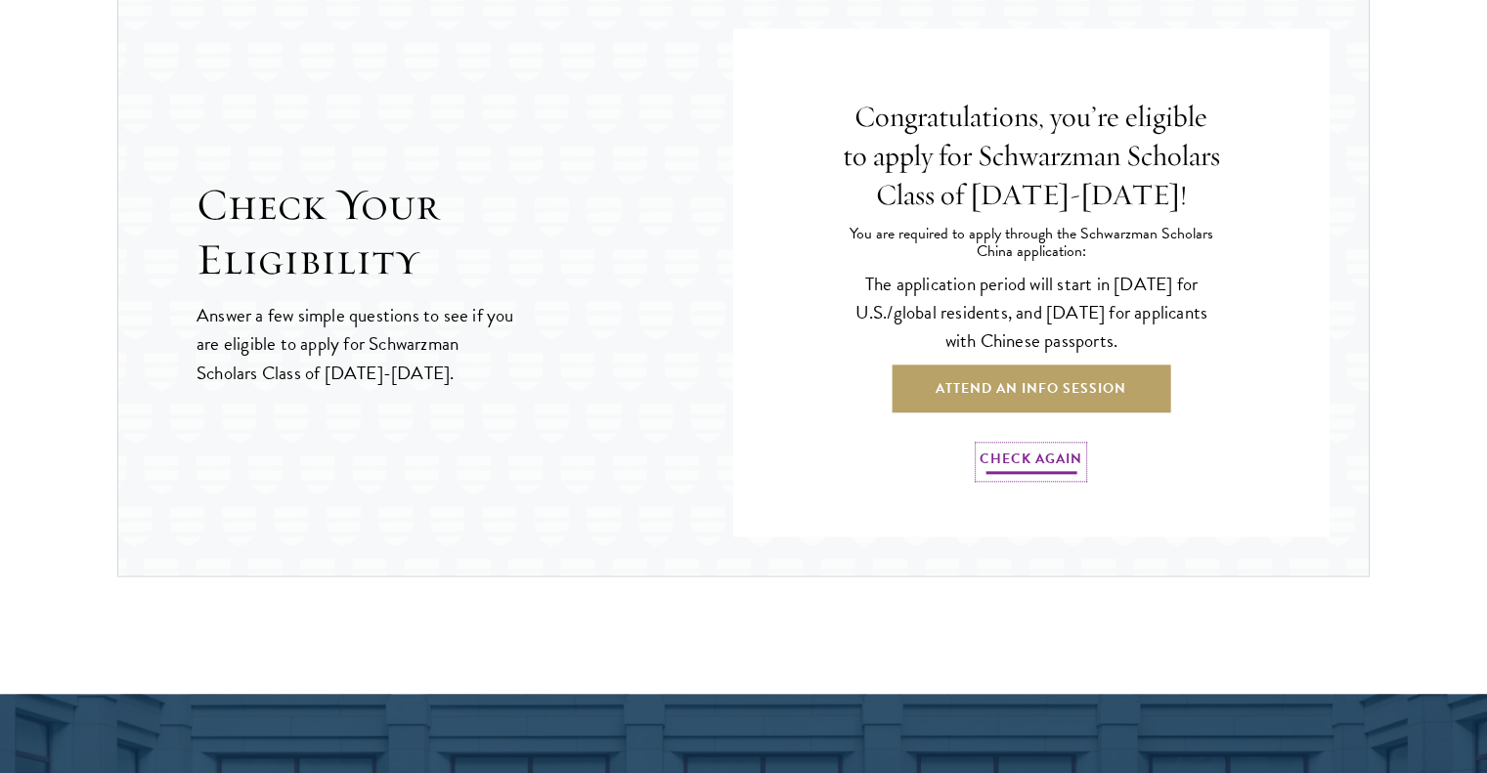
click at [1002, 447] on link "Check Again" at bounding box center [1031, 462] width 103 height 30
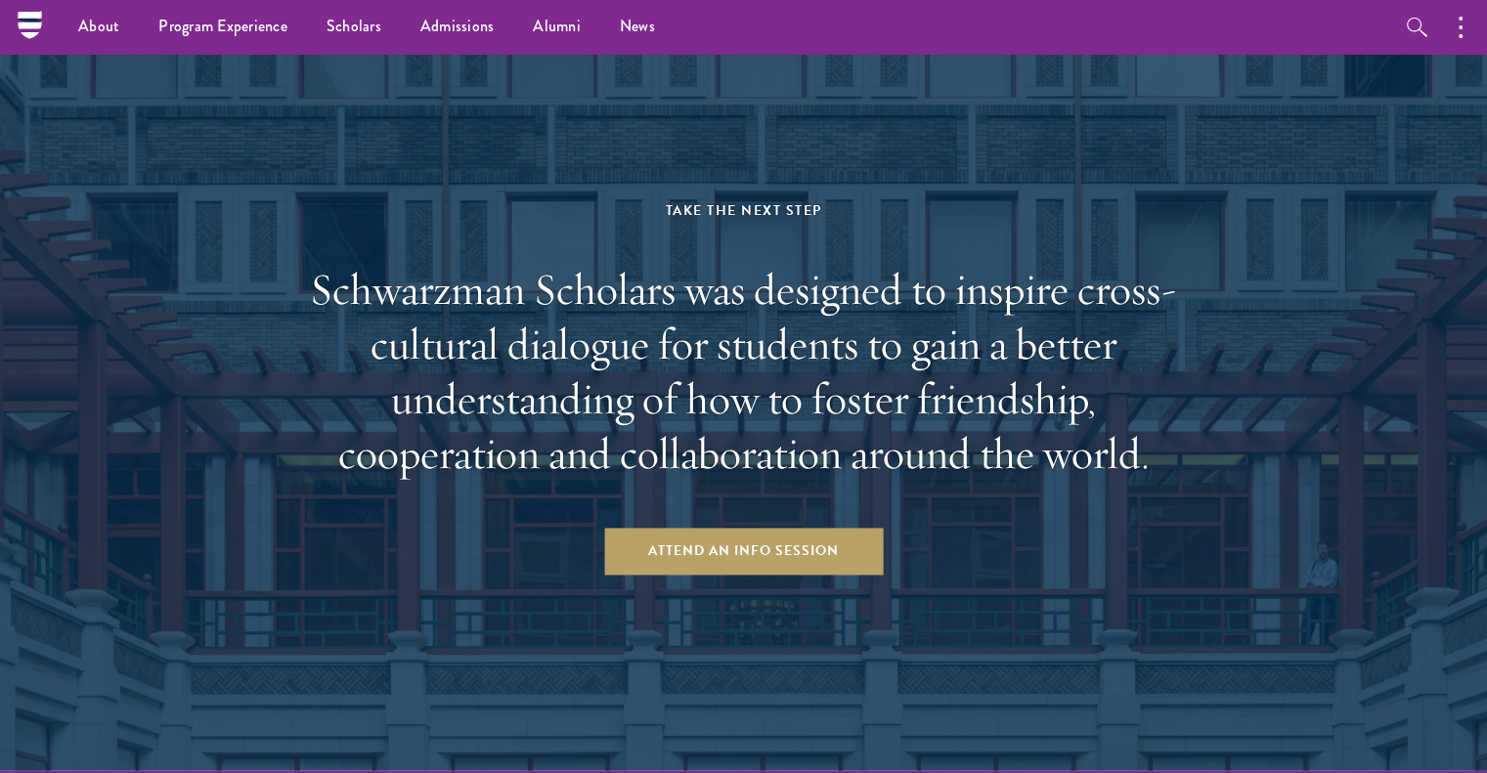
scroll to position [3196, 0]
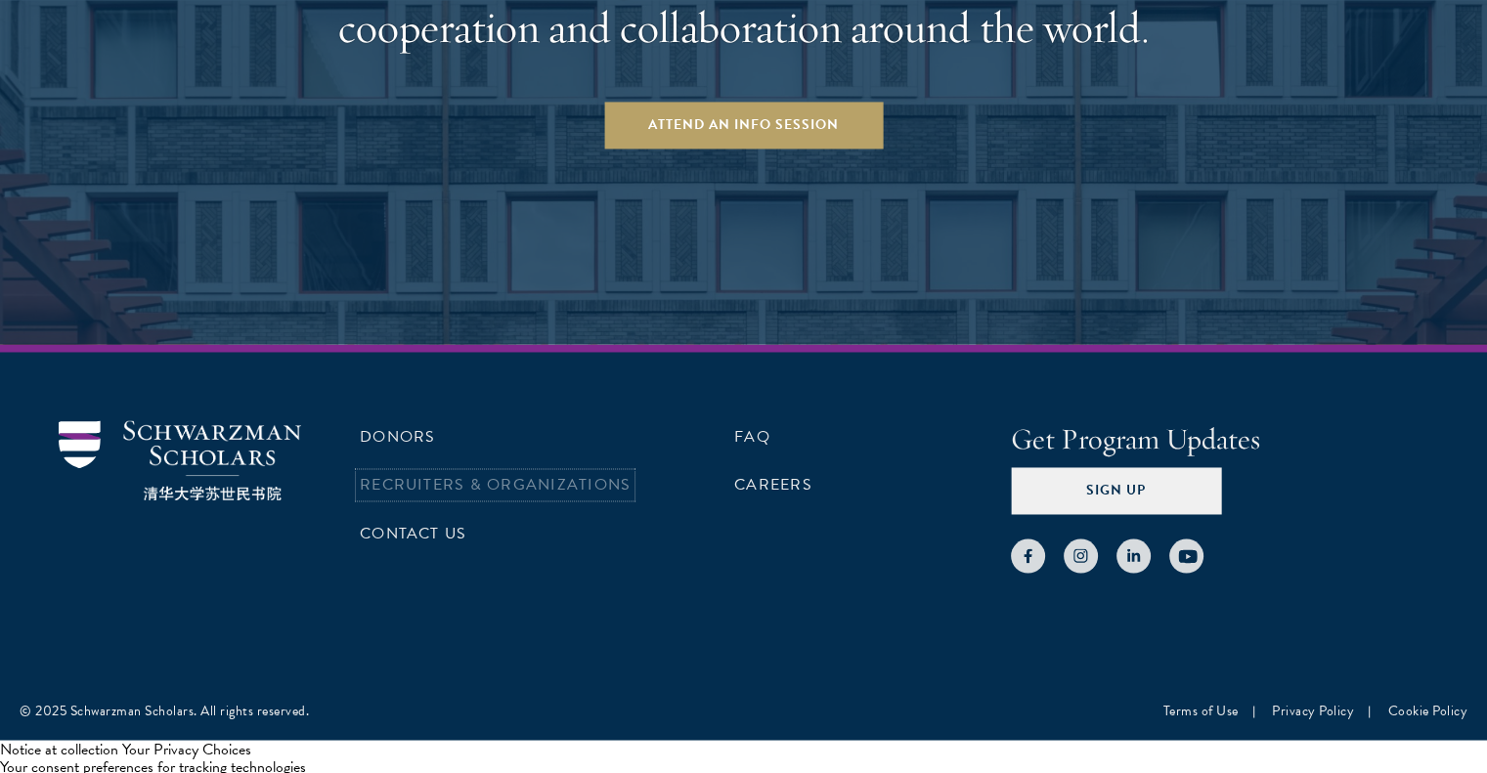
click at [489, 480] on link "Recruiters & Organizations" at bounding box center [495, 484] width 271 height 23
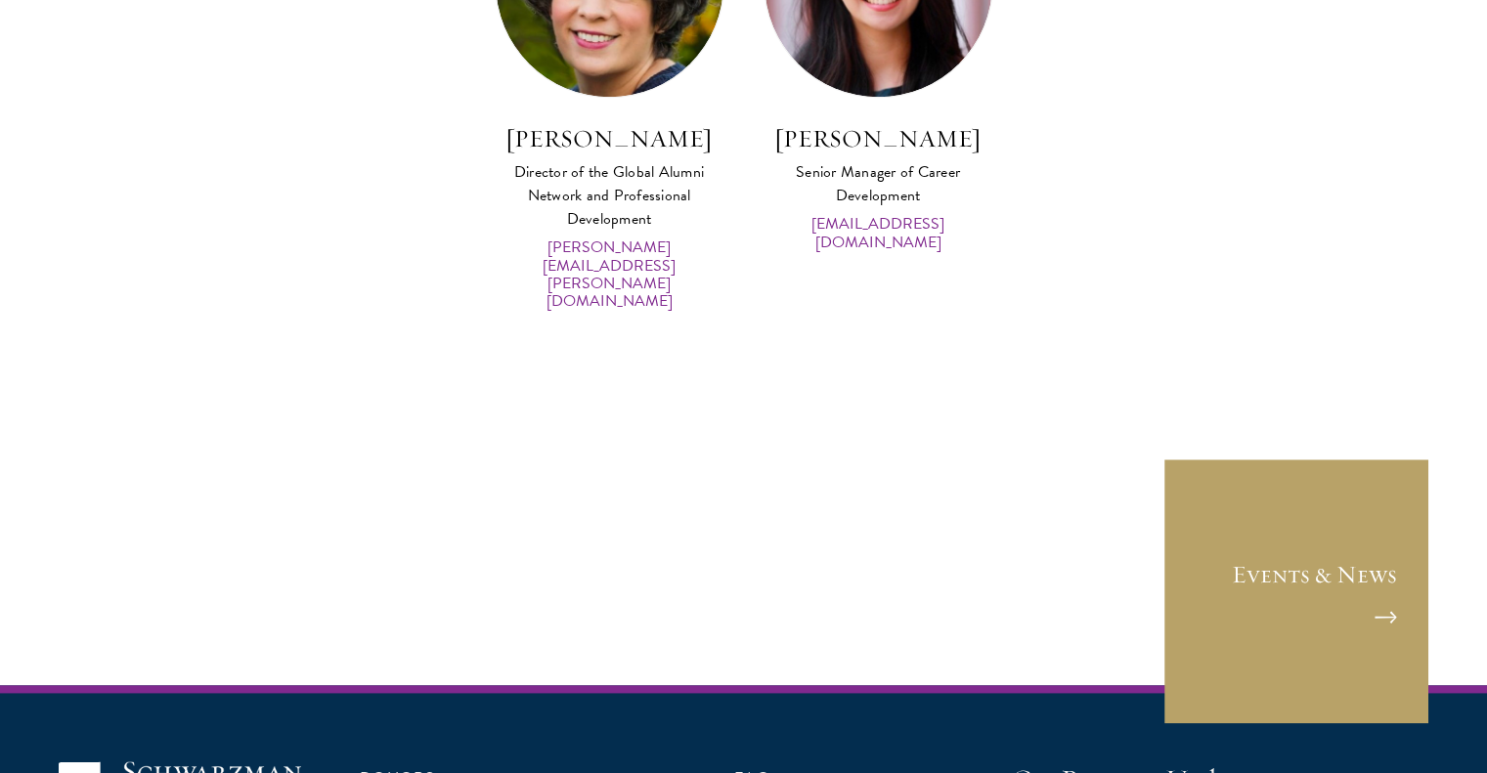
scroll to position [9987, 0]
